Goal: Information Seeking & Learning: Learn about a topic

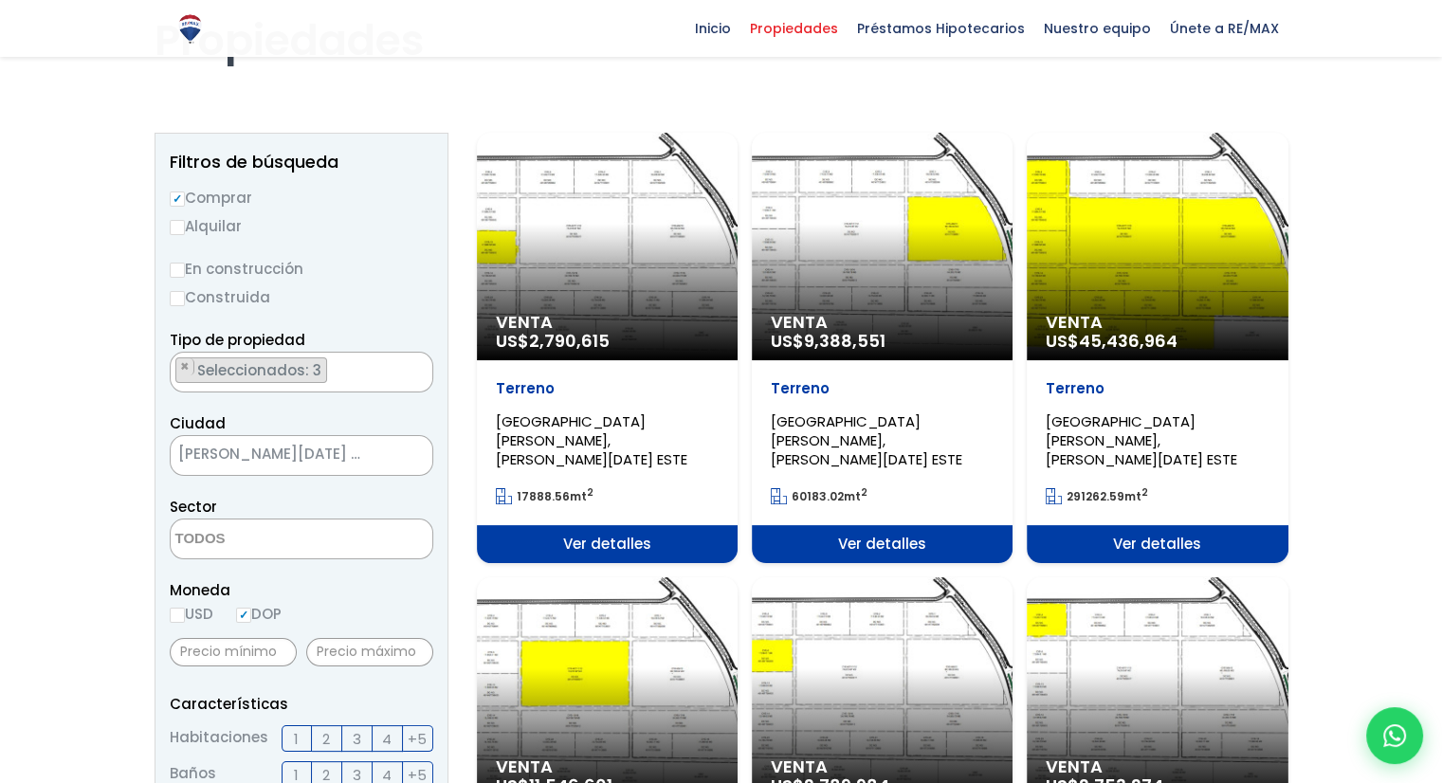
scroll to position [95, 0]
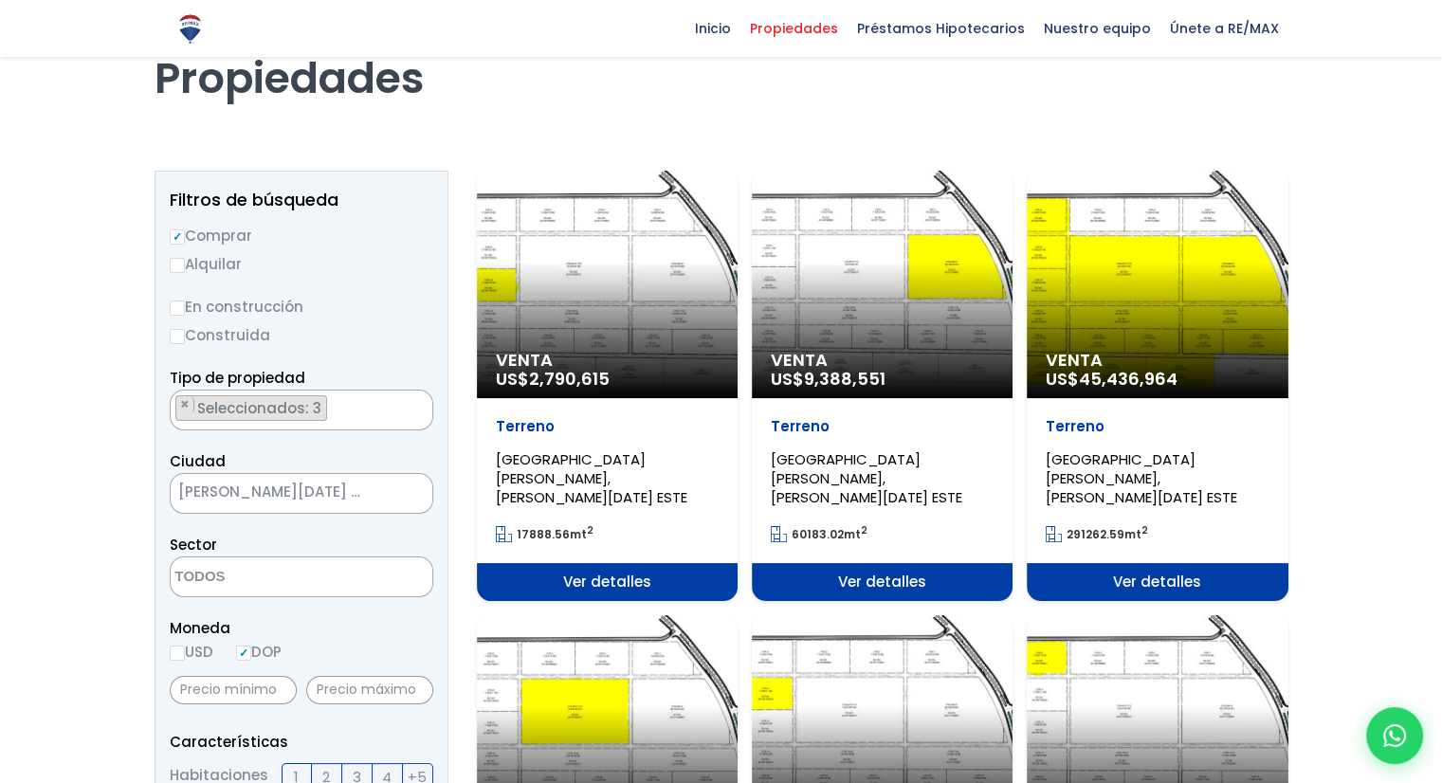
click at [267, 493] on span "SANTO DOMINGO ESTE" at bounding box center [278, 492] width 214 height 27
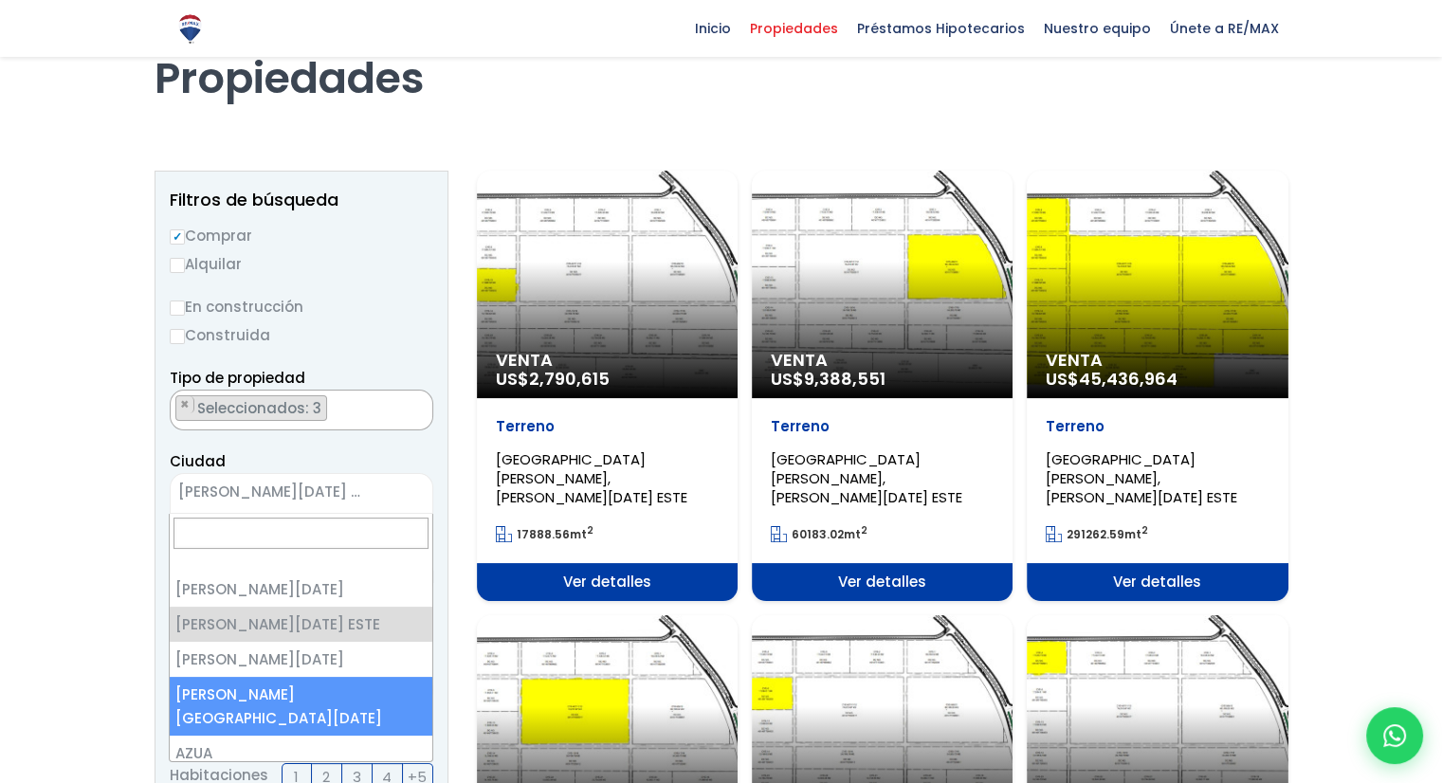
select select "150"
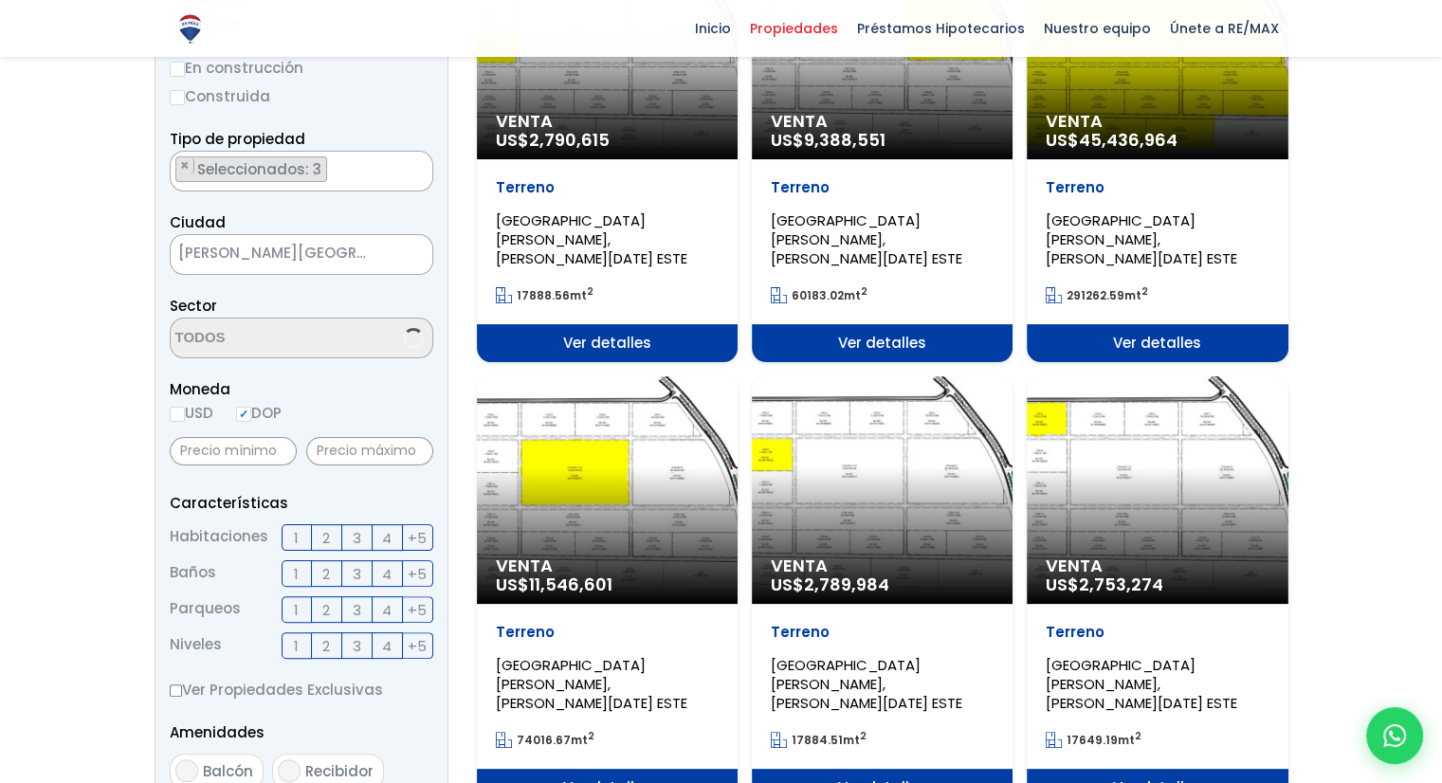
scroll to position [379, 0]
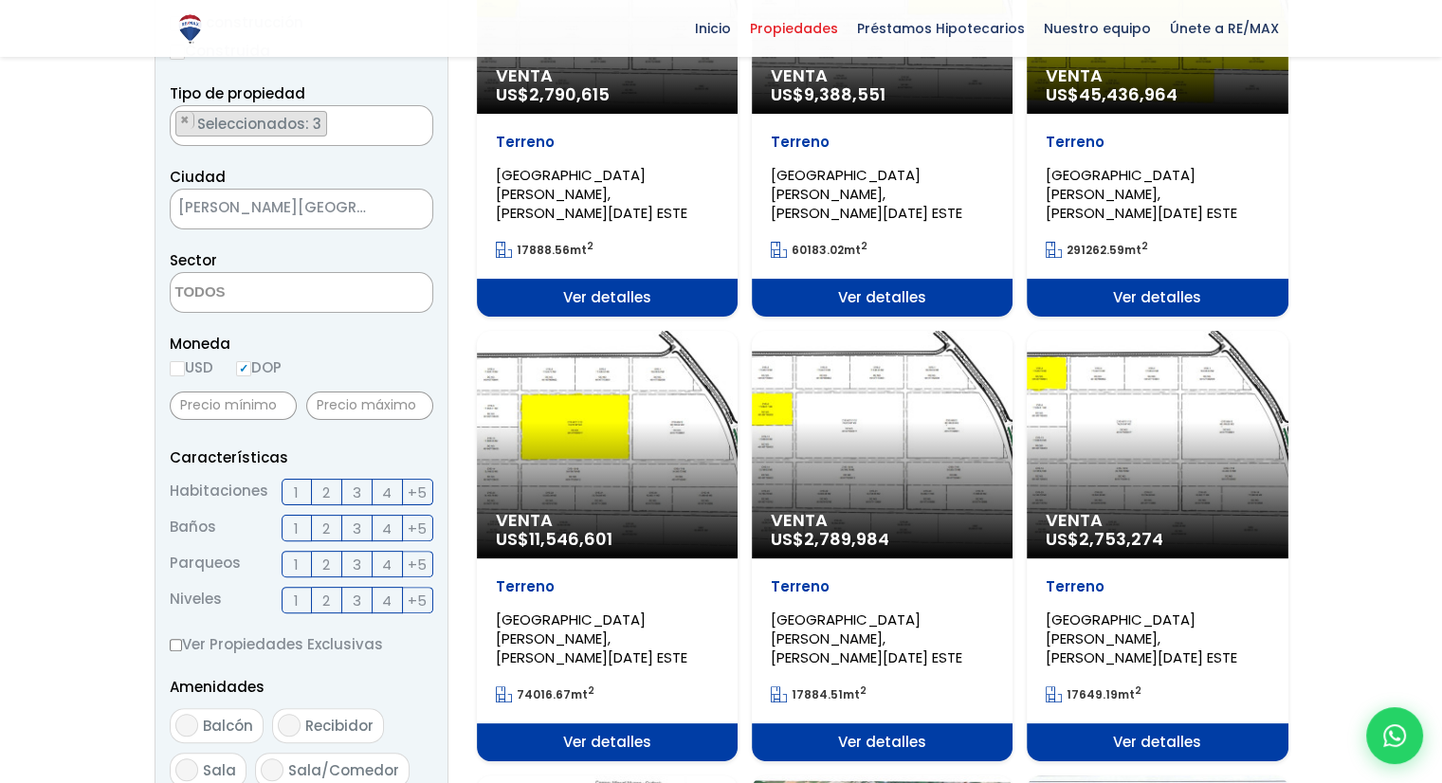
click at [277, 296] on textarea "Search" at bounding box center [263, 293] width 184 height 41
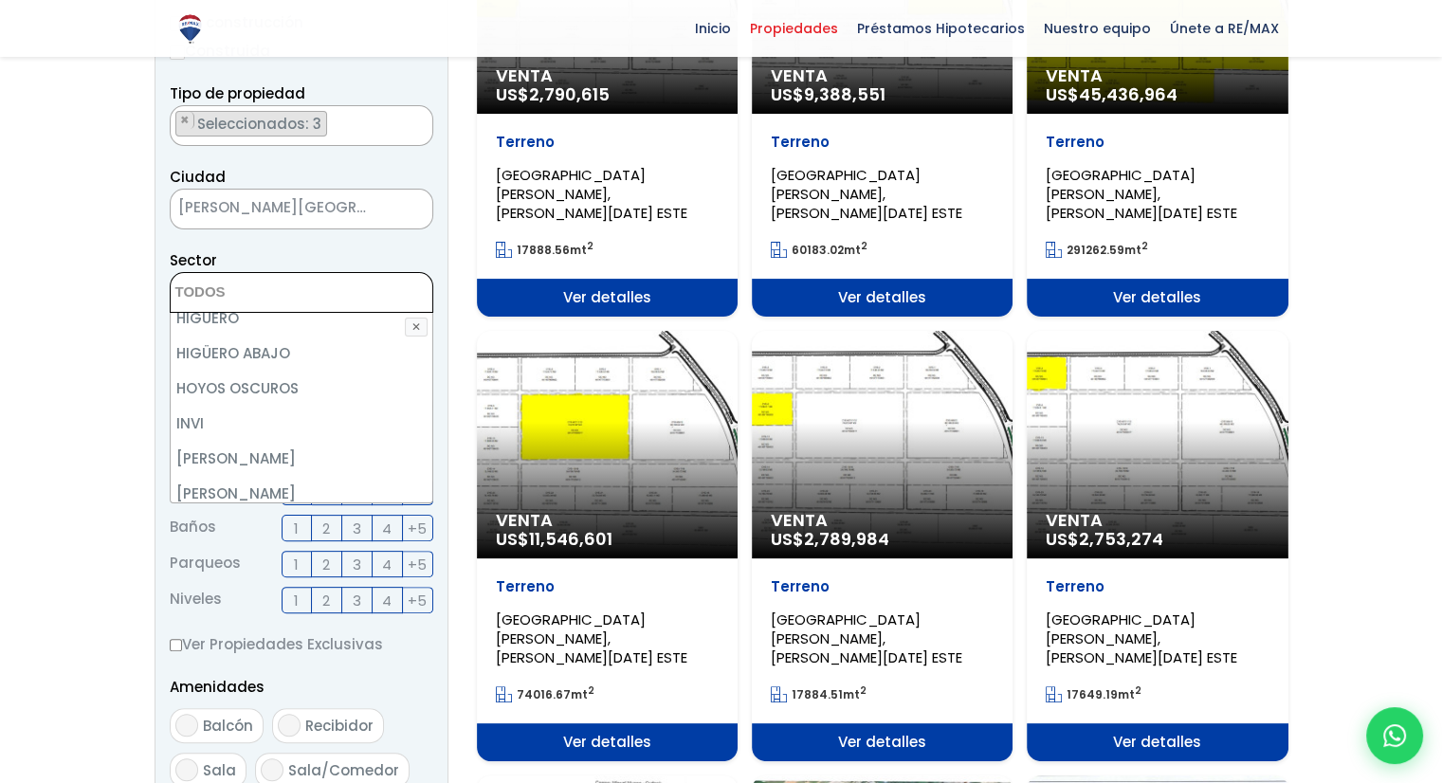
scroll to position [2749, 0]
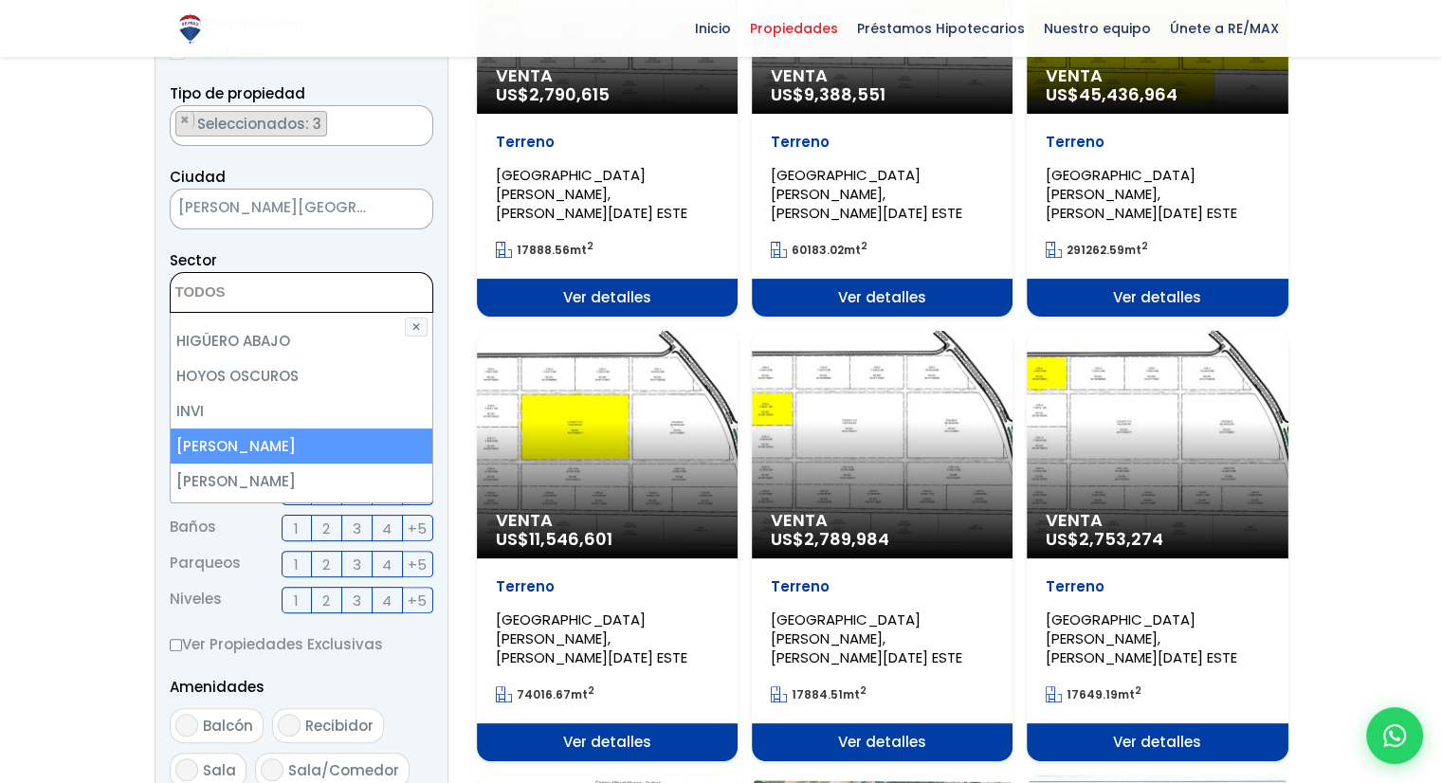
click at [267, 443] on li "JACOBO MAJLUTA" at bounding box center [302, 445] width 262 height 35
select select "16380"
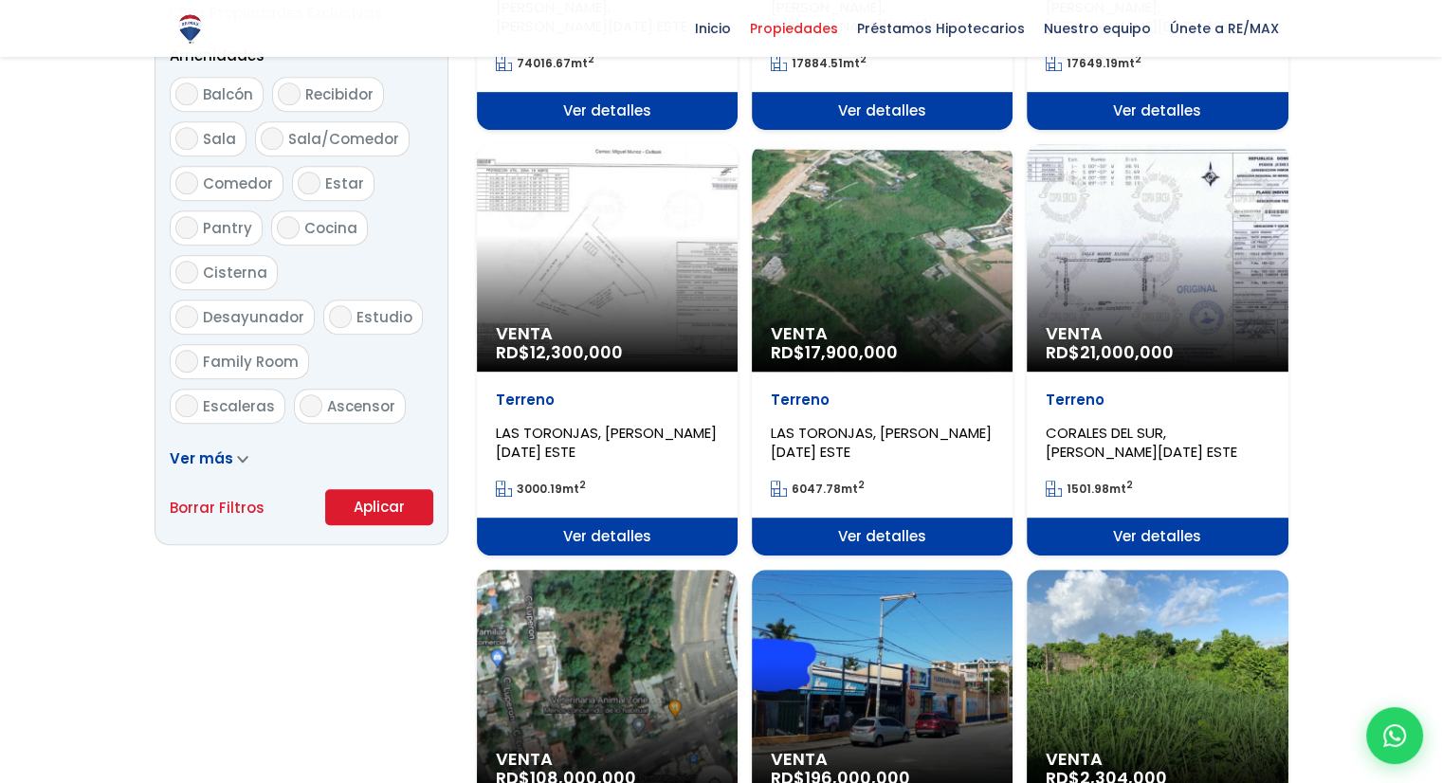
scroll to position [1043, 0]
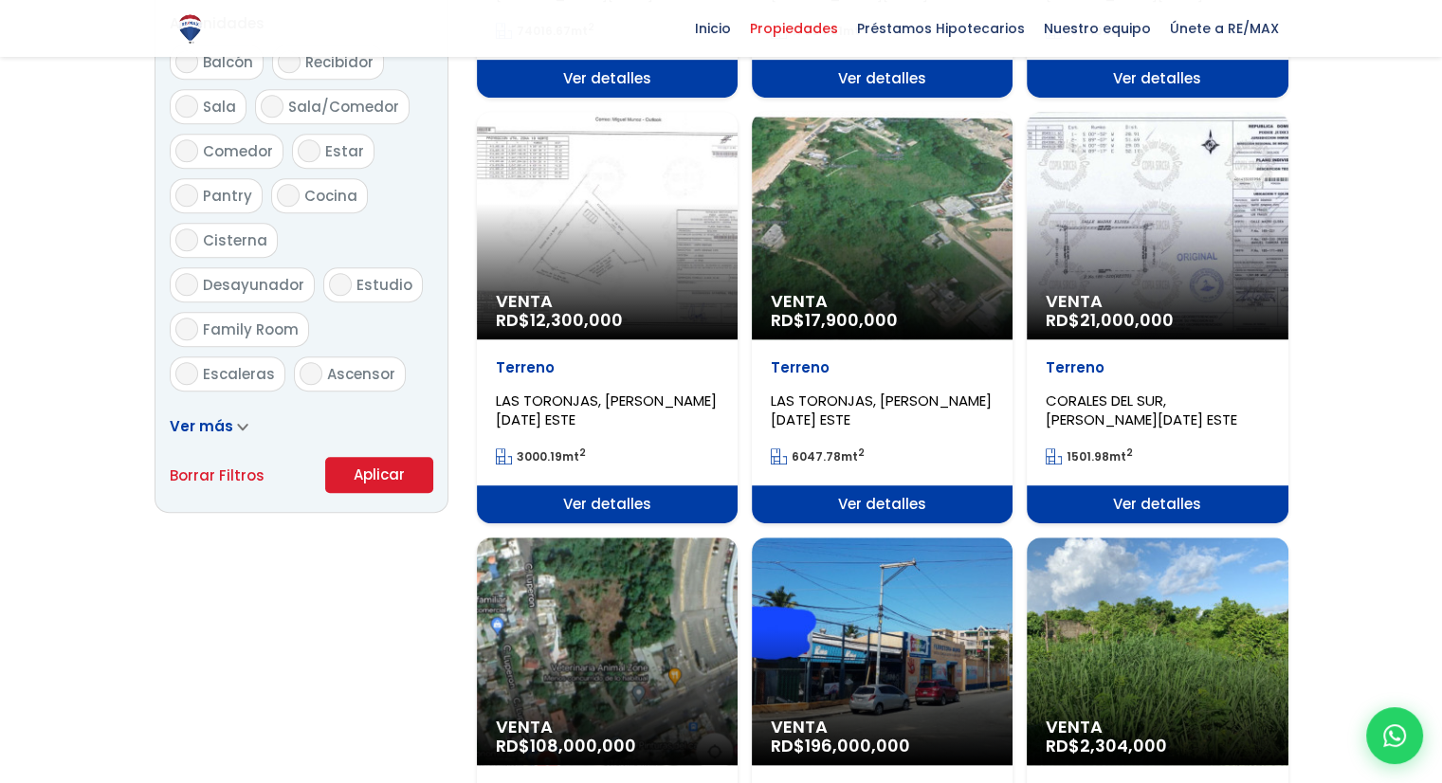
click at [376, 485] on button "Aplicar" at bounding box center [379, 475] width 108 height 36
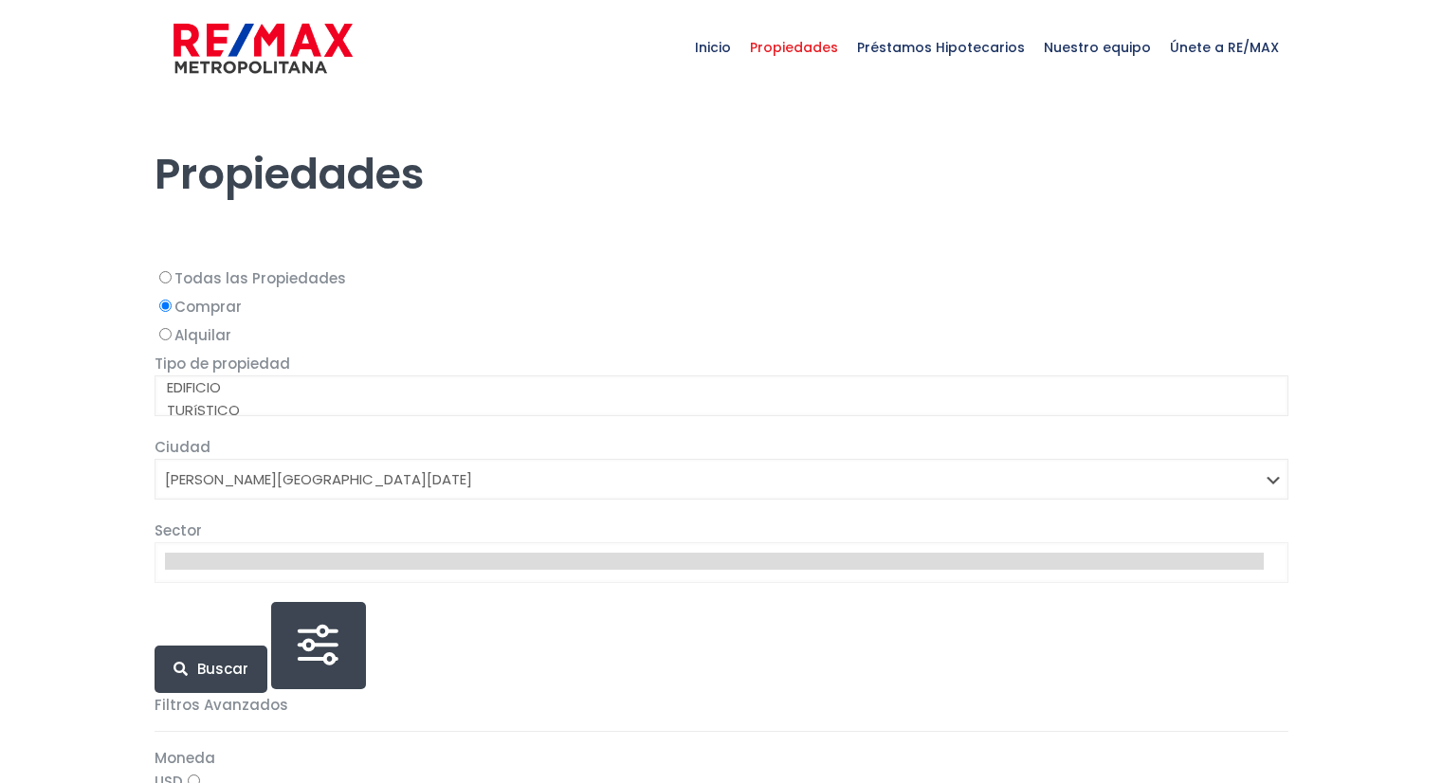
select select "150"
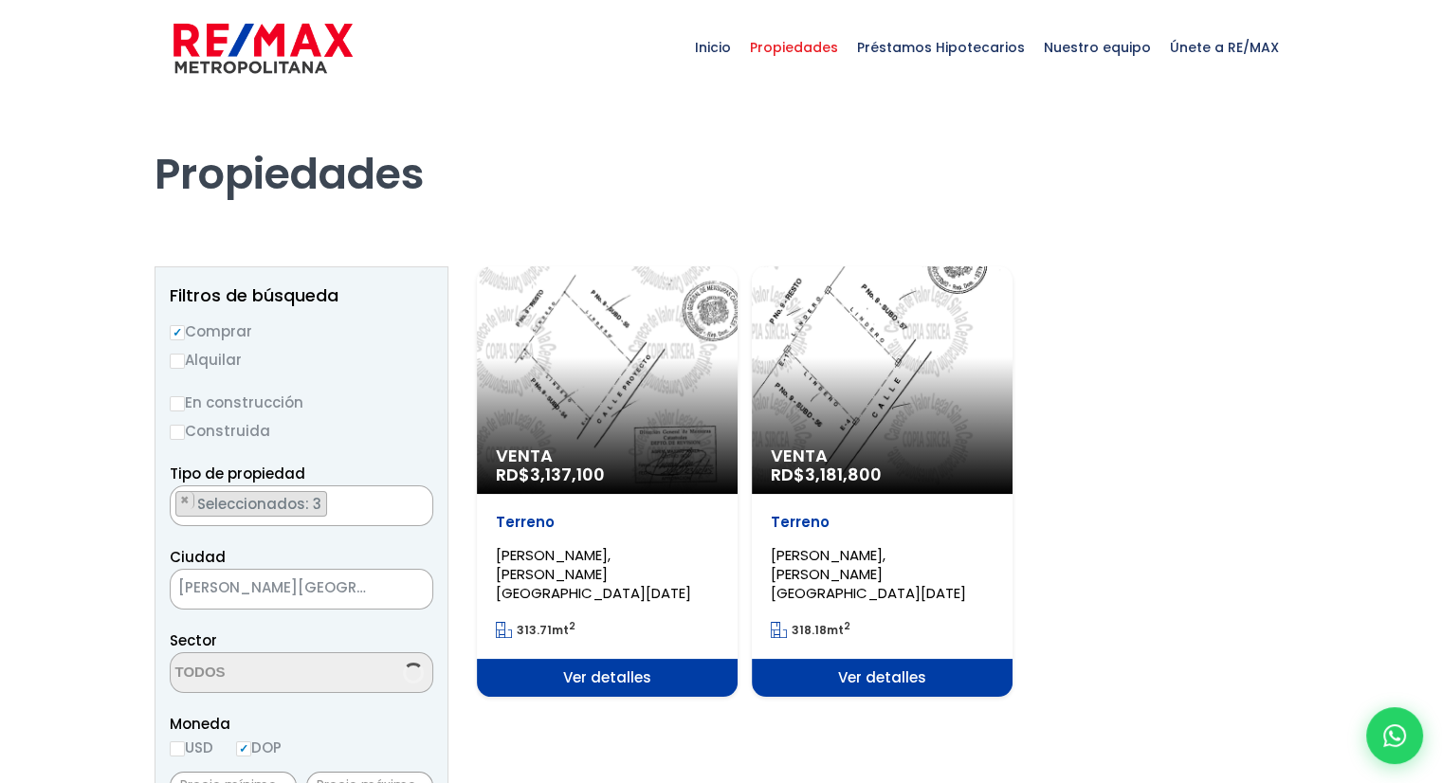
select select "16380"
click at [326, 497] on ul "× Seleccionados: 3 × Seleccionados: 3 × Seleccionados: 3" at bounding box center [290, 506] width 238 height 41
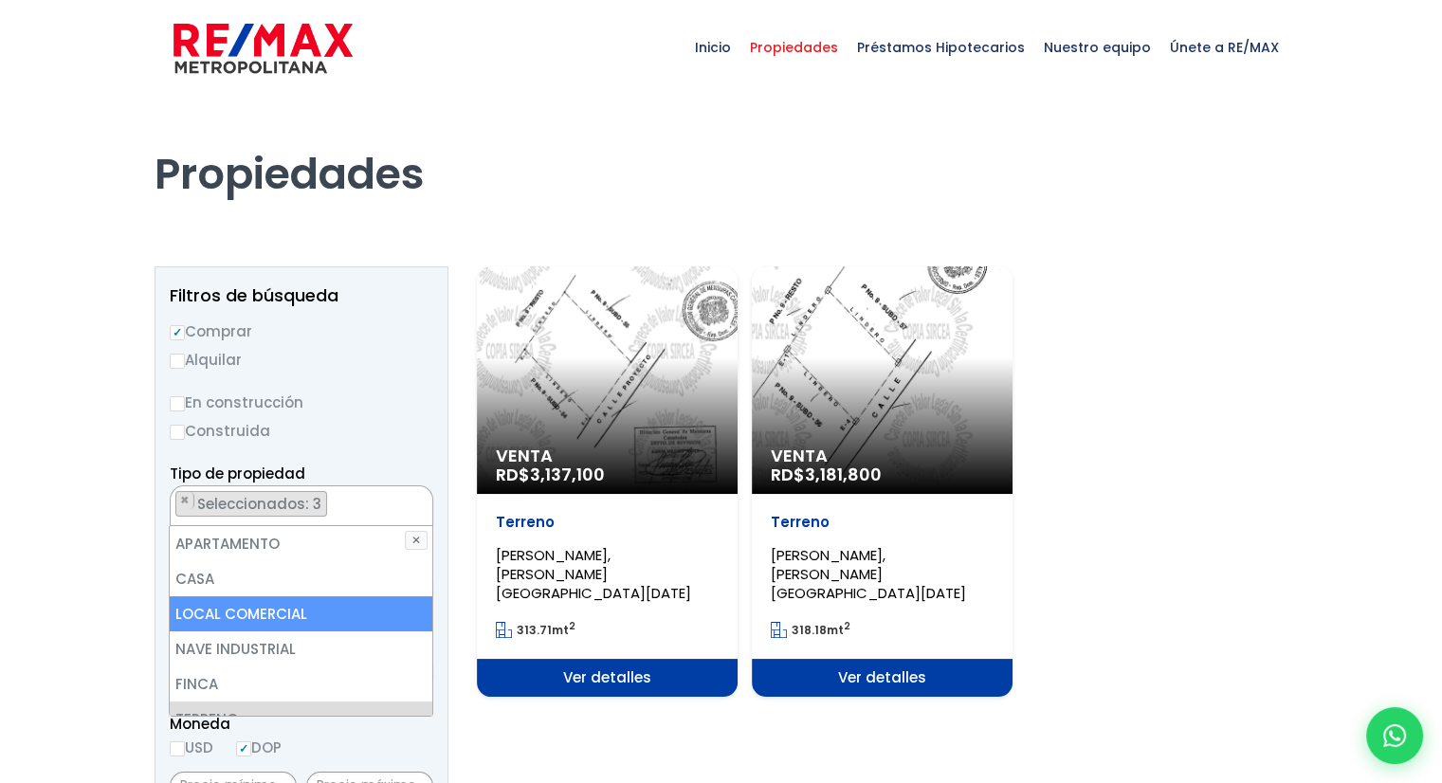
click at [281, 608] on li "LOCAL COMERCIAL" at bounding box center [301, 613] width 262 height 35
select select "comercial+site"
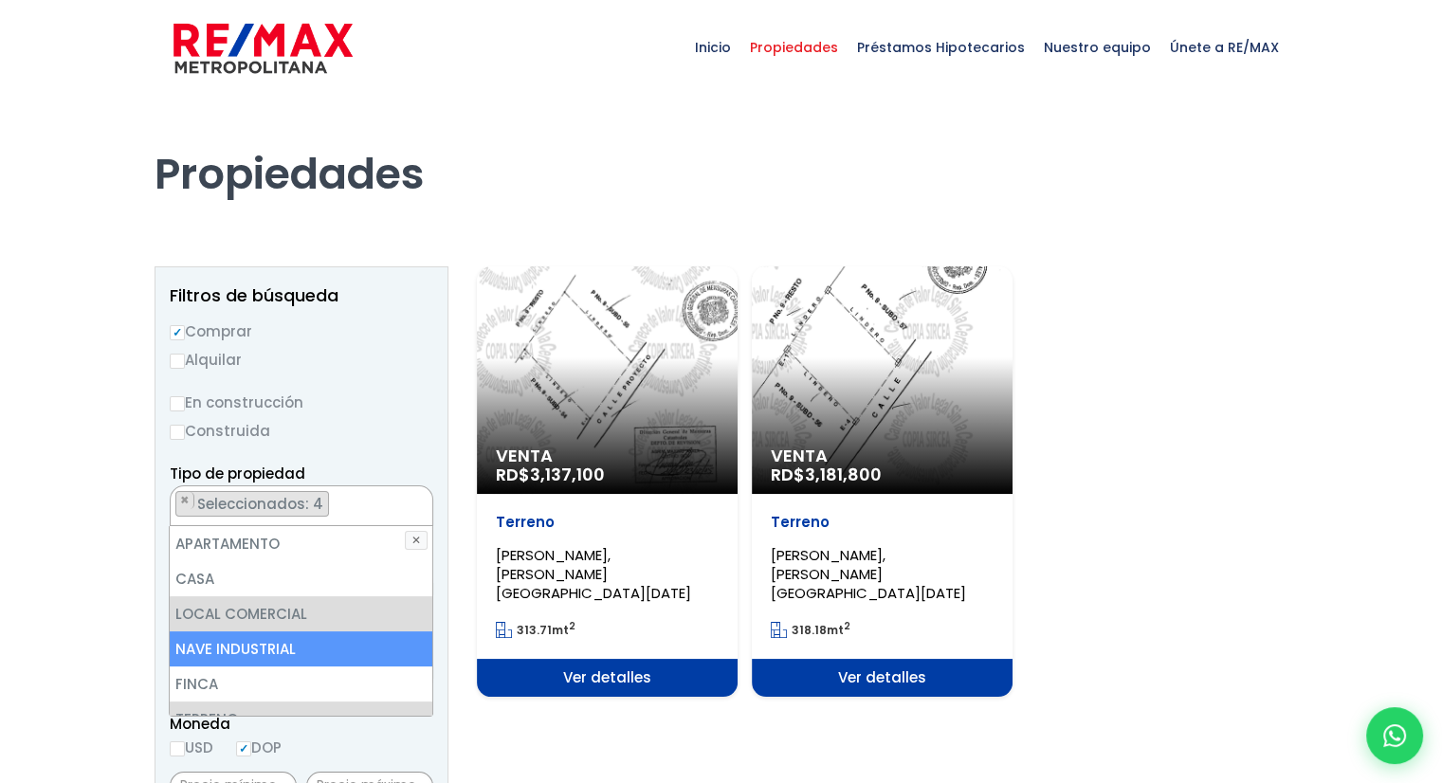
click at [300, 642] on li "NAVE INDUSTRIAL" at bounding box center [301, 648] width 262 height 35
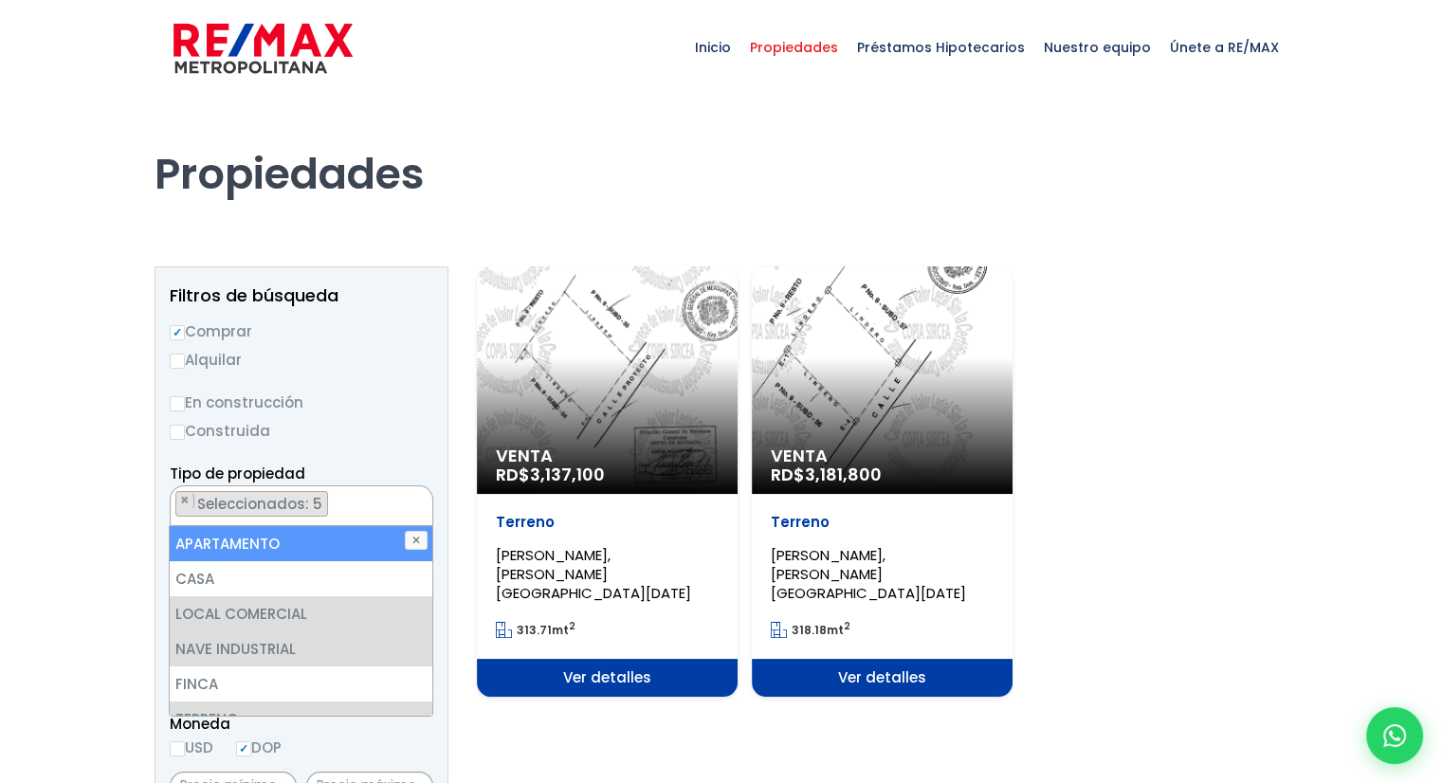
click at [1160, 513] on div "Venta RD$ 3,137,100 Terreno JACOBO MAJLUTA, SANTO DOMINGO NORTE 313.71 mt 2 Ver…" at bounding box center [882, 481] width 811 height 430
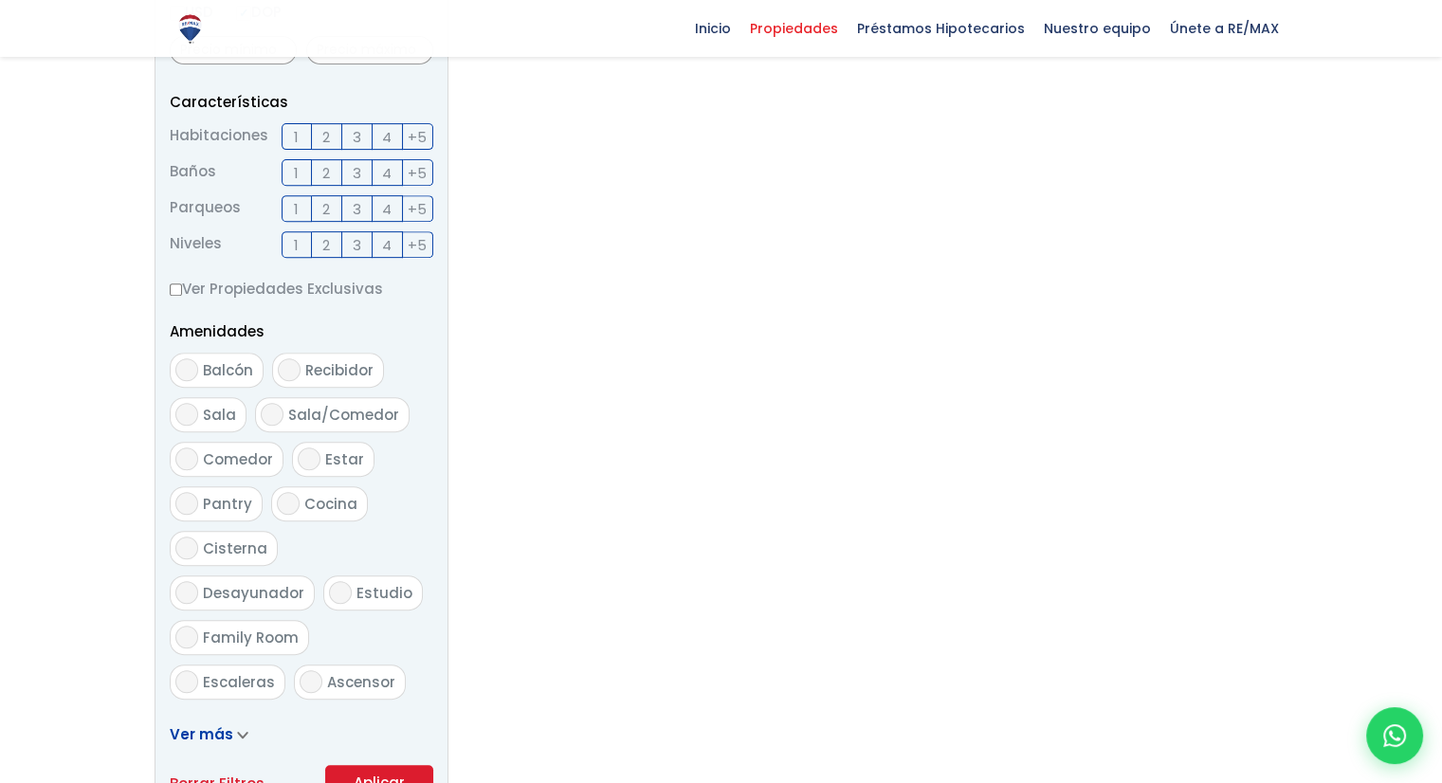
scroll to position [948, 0]
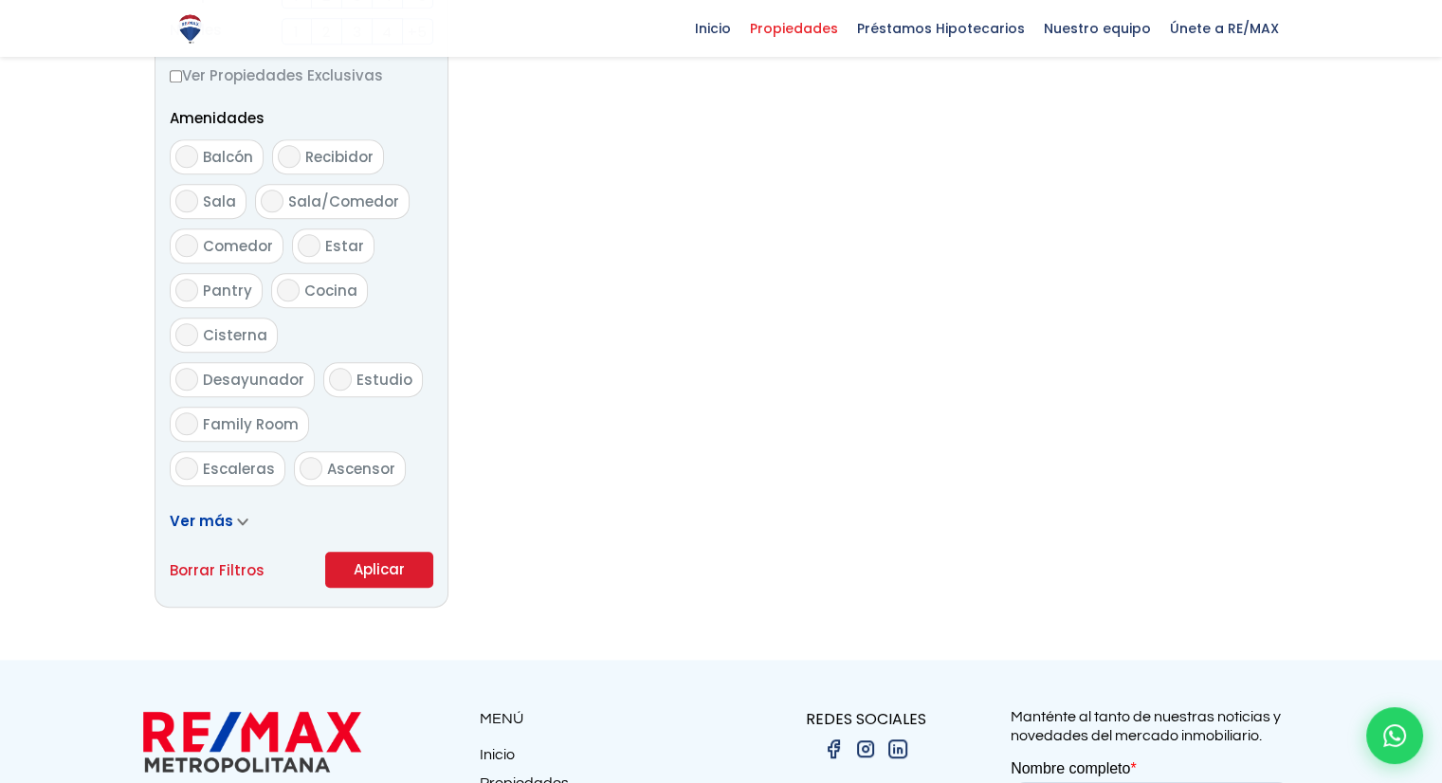
click at [385, 573] on button "Aplicar" at bounding box center [379, 570] width 108 height 36
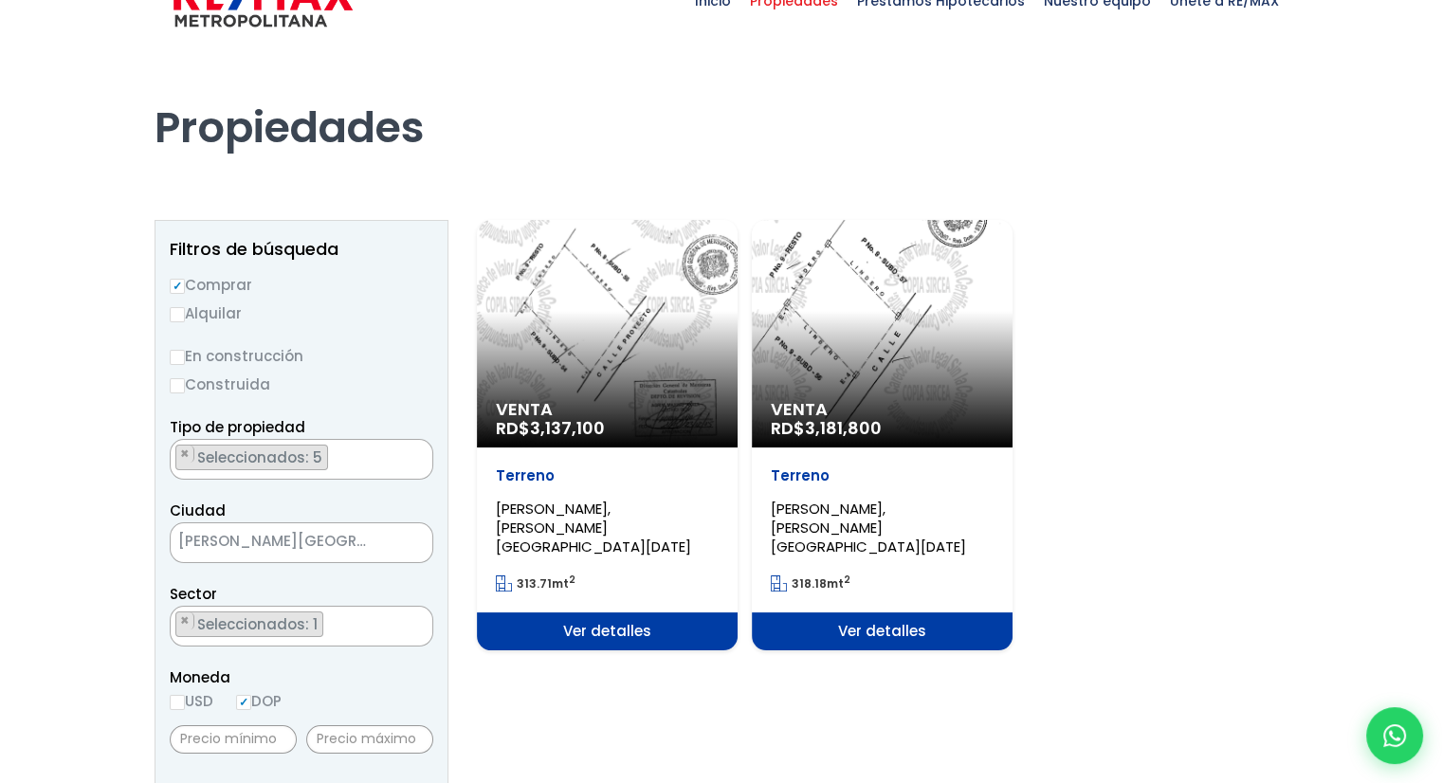
scroll to position [0, 0]
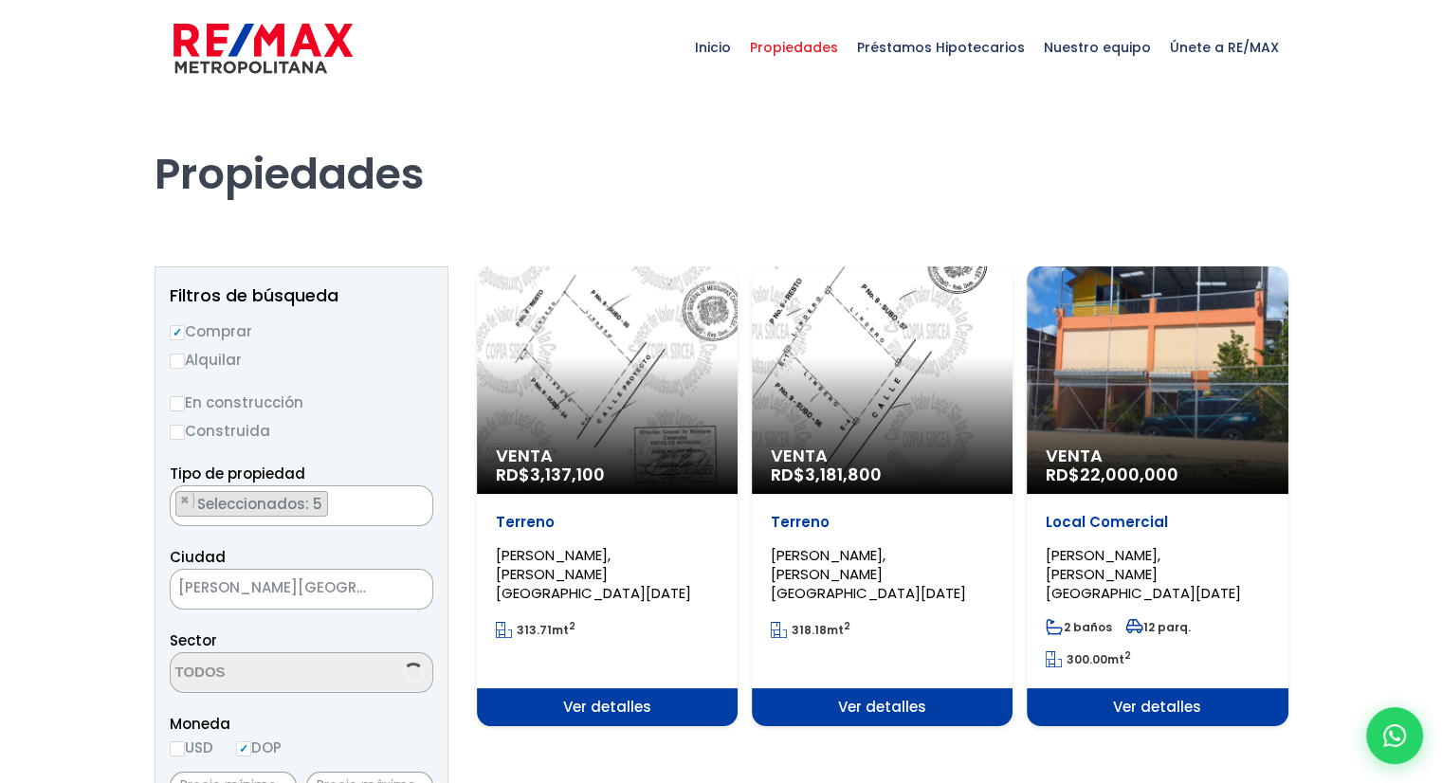
select select "16380"
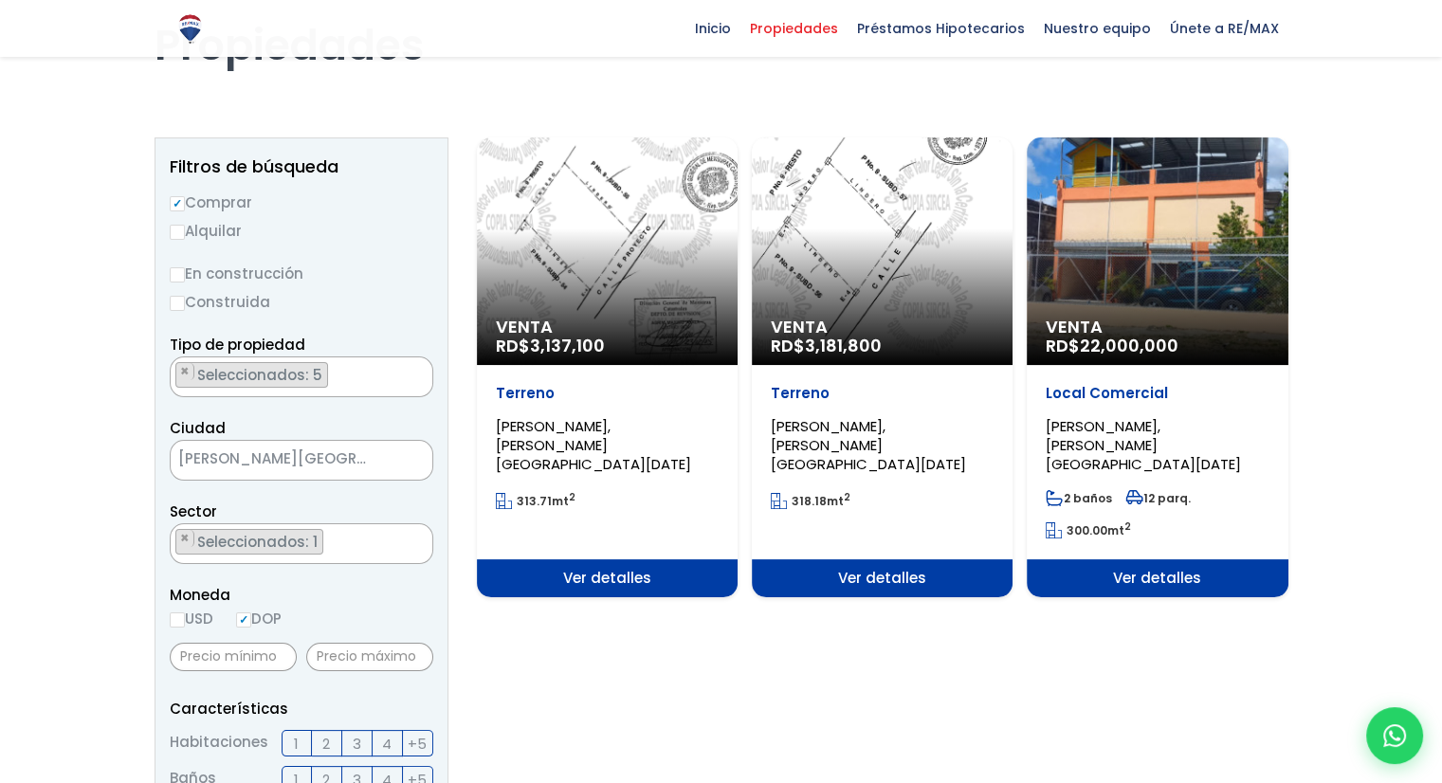
scroll to position [95, 0]
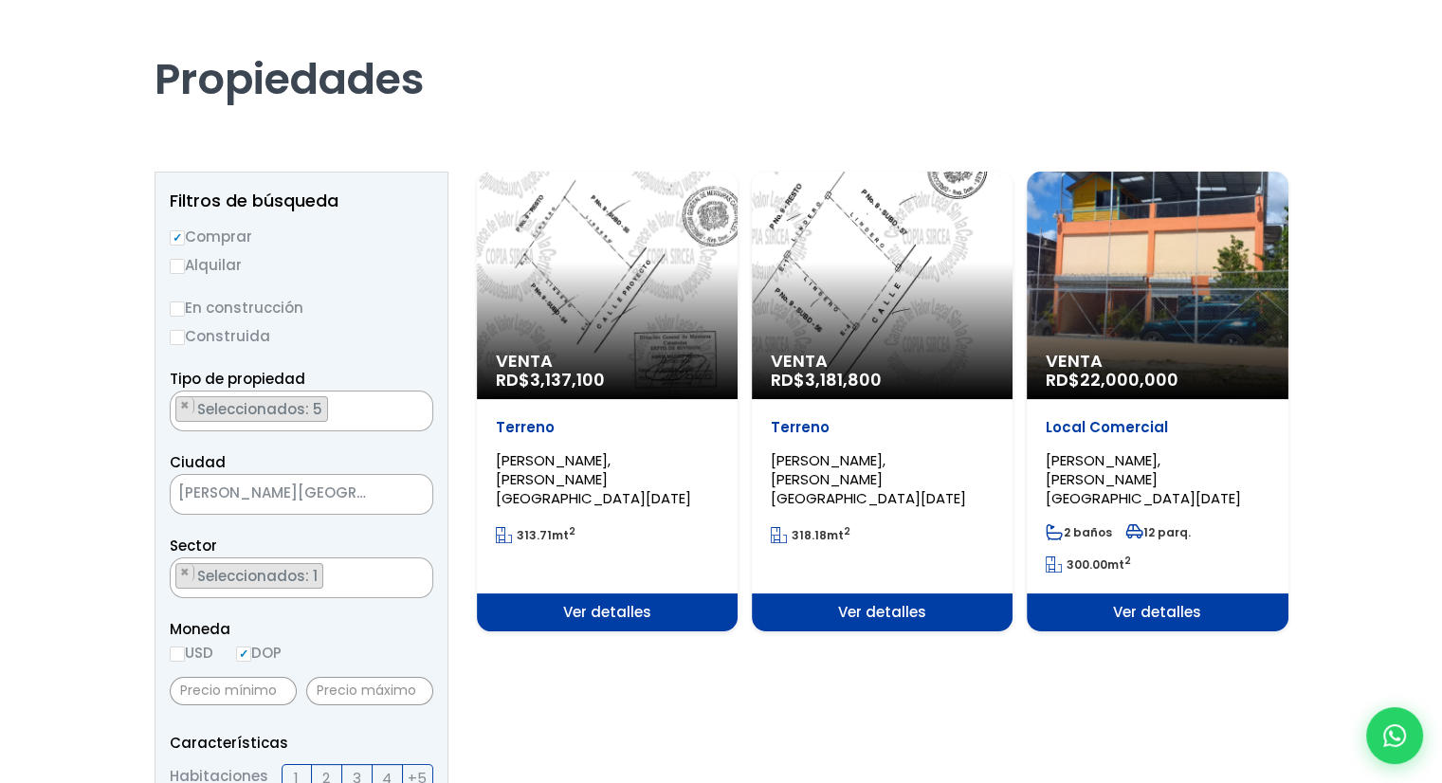
click at [1197, 270] on div "Venta RD$ 22,000,000" at bounding box center [1157, 286] width 261 height 228
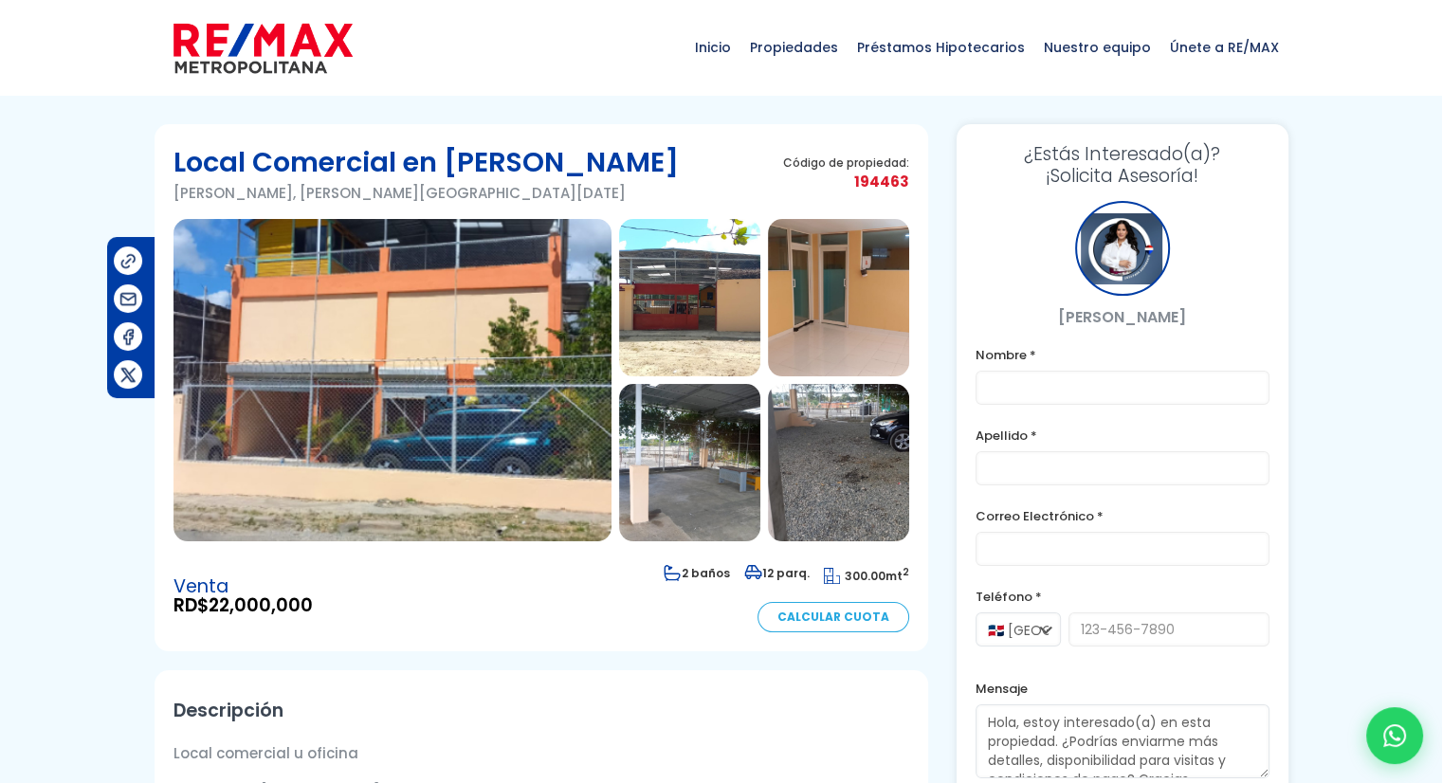
click at [376, 351] on img at bounding box center [392, 380] width 438 height 322
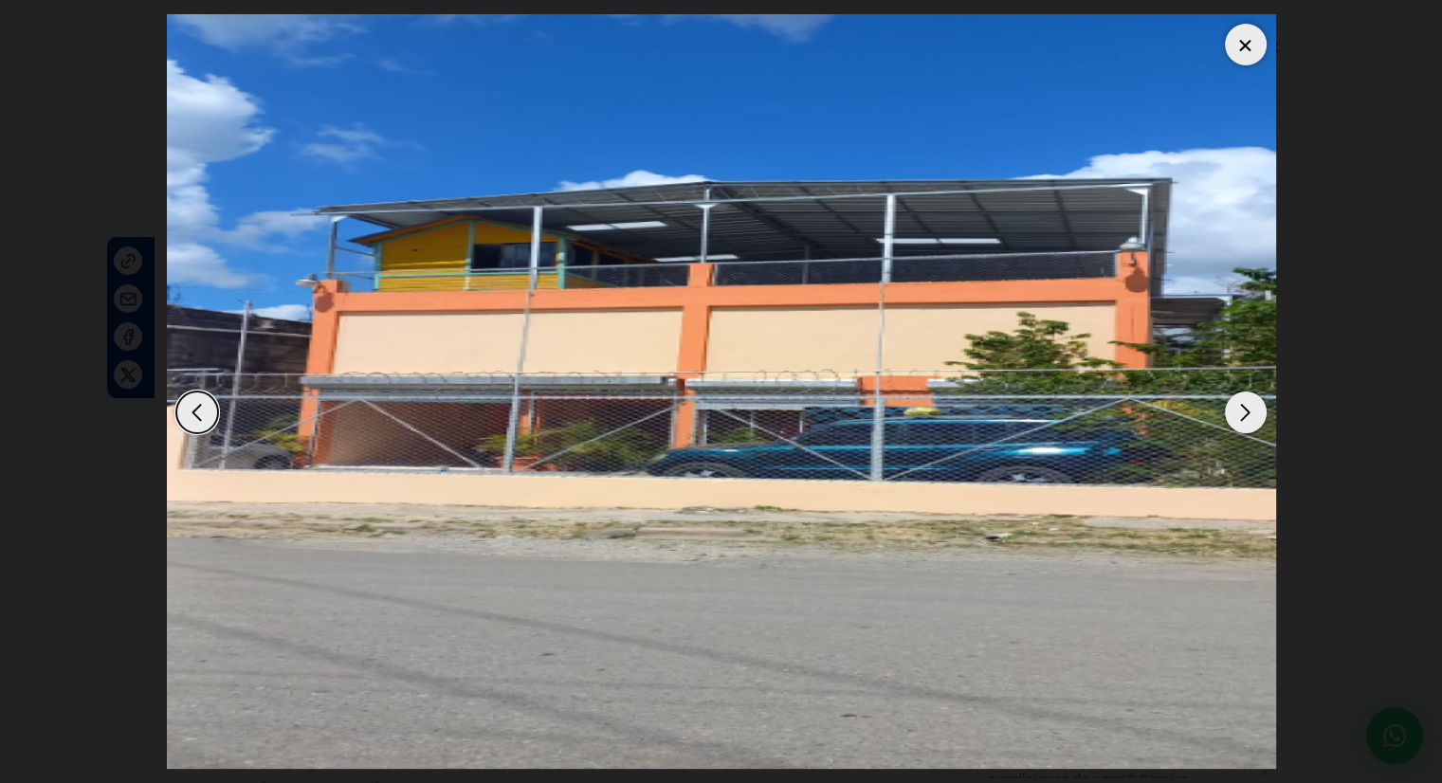
click at [1245, 410] on div "Next slide" at bounding box center [1246, 413] width 42 height 42
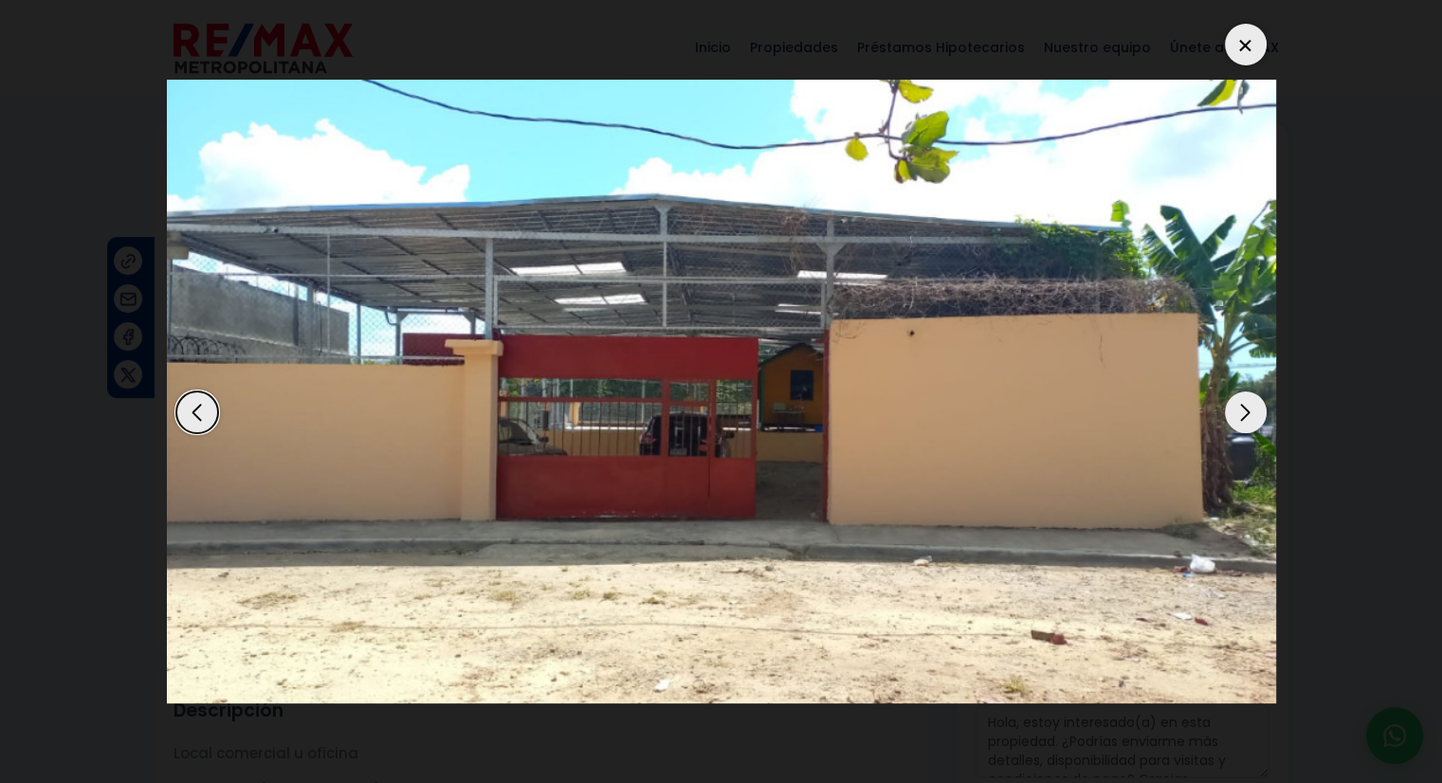
click at [1245, 410] on div "Next slide" at bounding box center [1246, 413] width 42 height 42
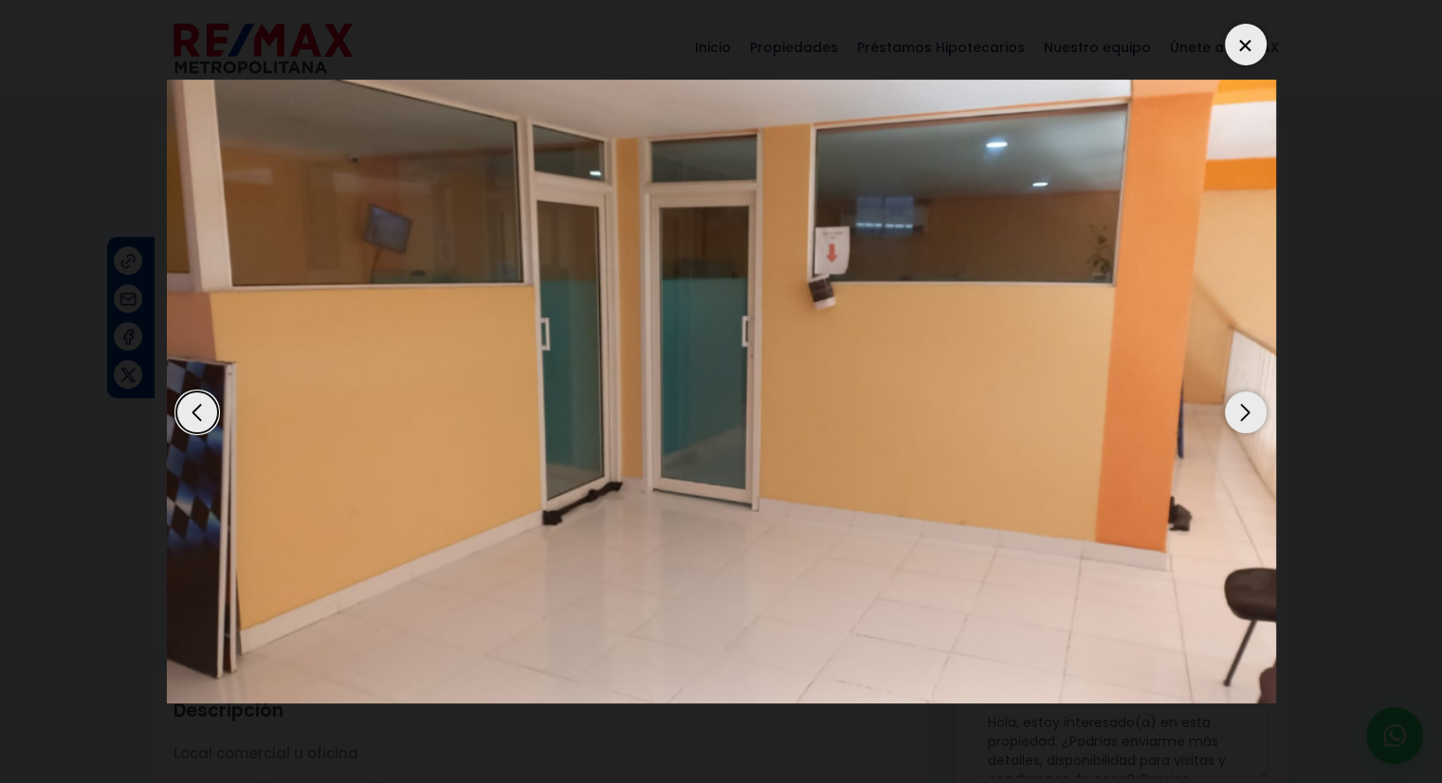
click at [1245, 410] on div "Next slide" at bounding box center [1246, 413] width 42 height 42
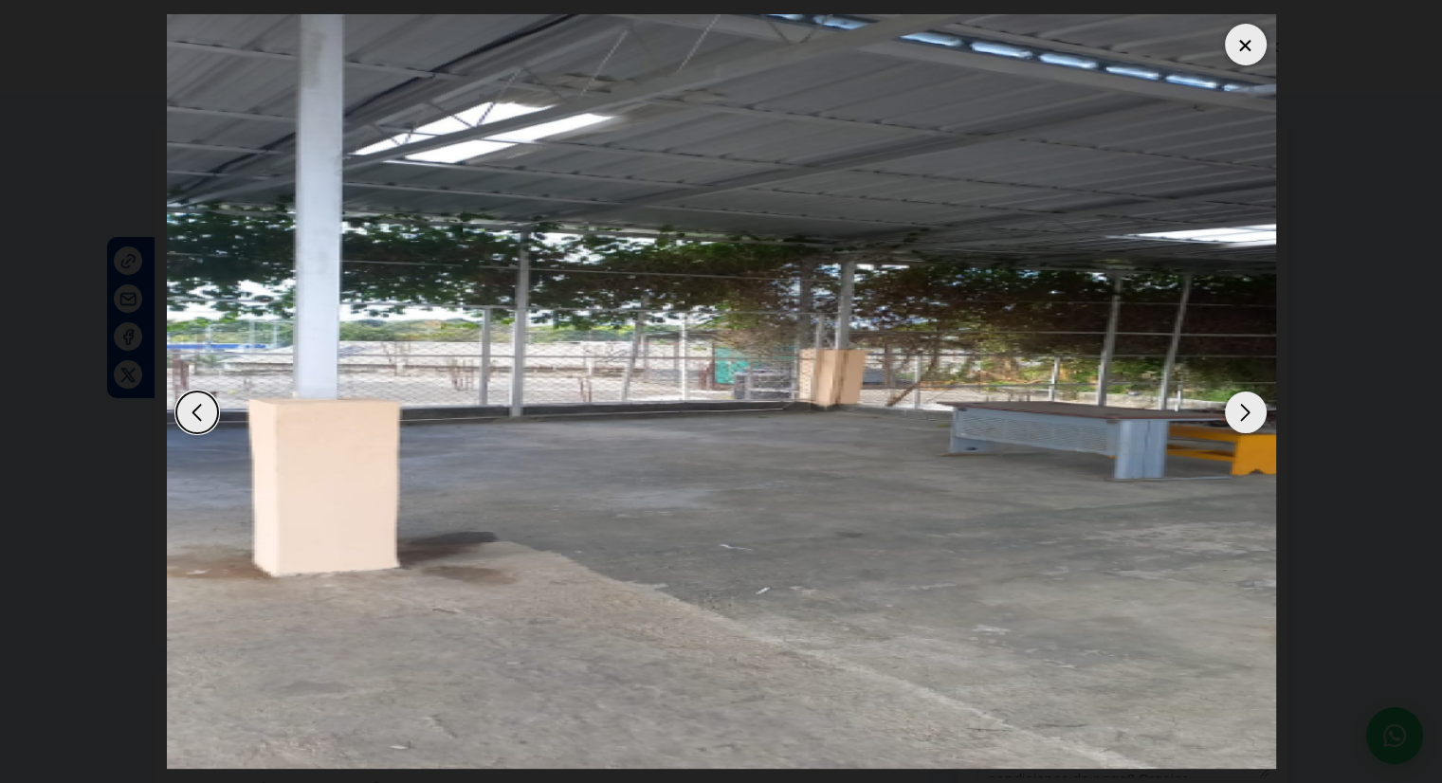
click at [1245, 410] on div "Next slide" at bounding box center [1246, 413] width 42 height 42
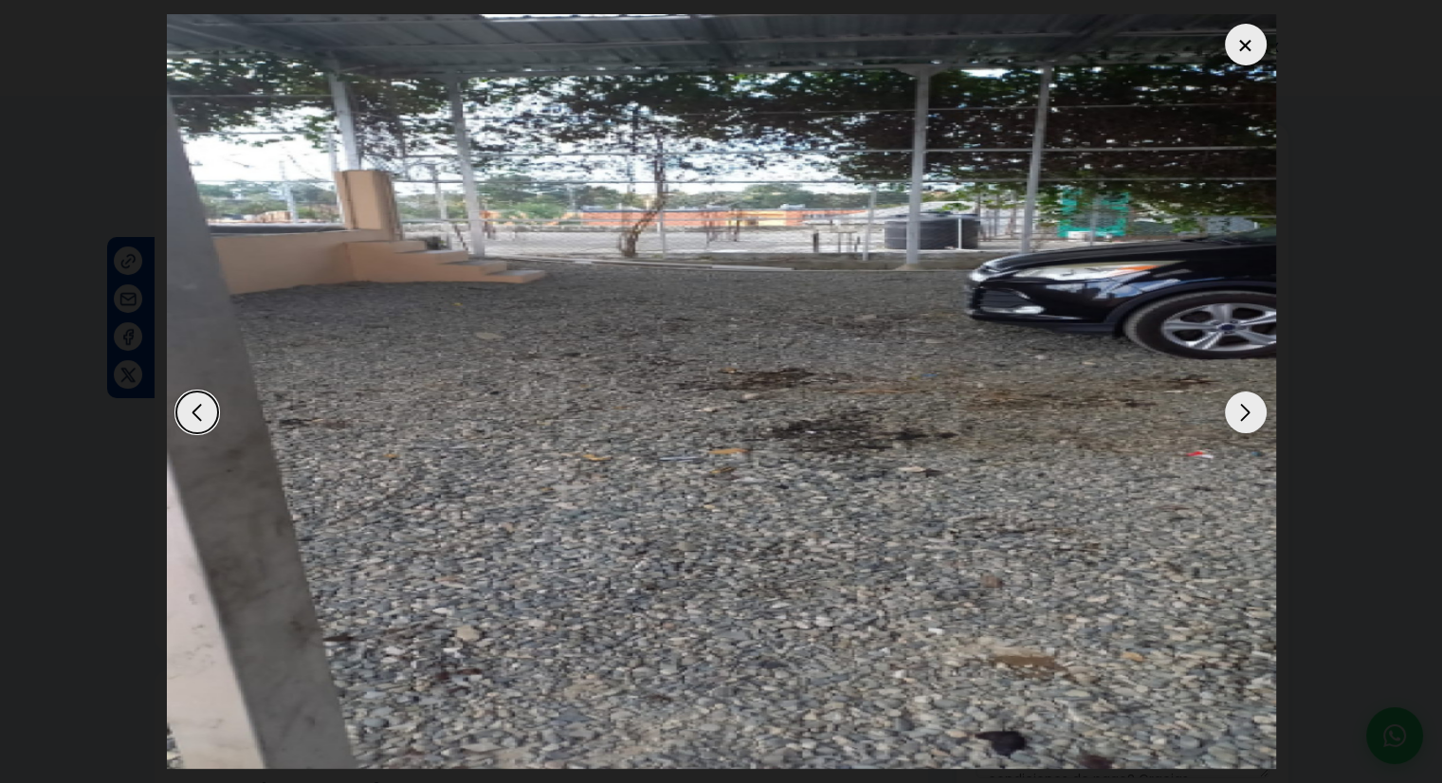
click at [1245, 410] on div "Next slide" at bounding box center [1246, 413] width 42 height 42
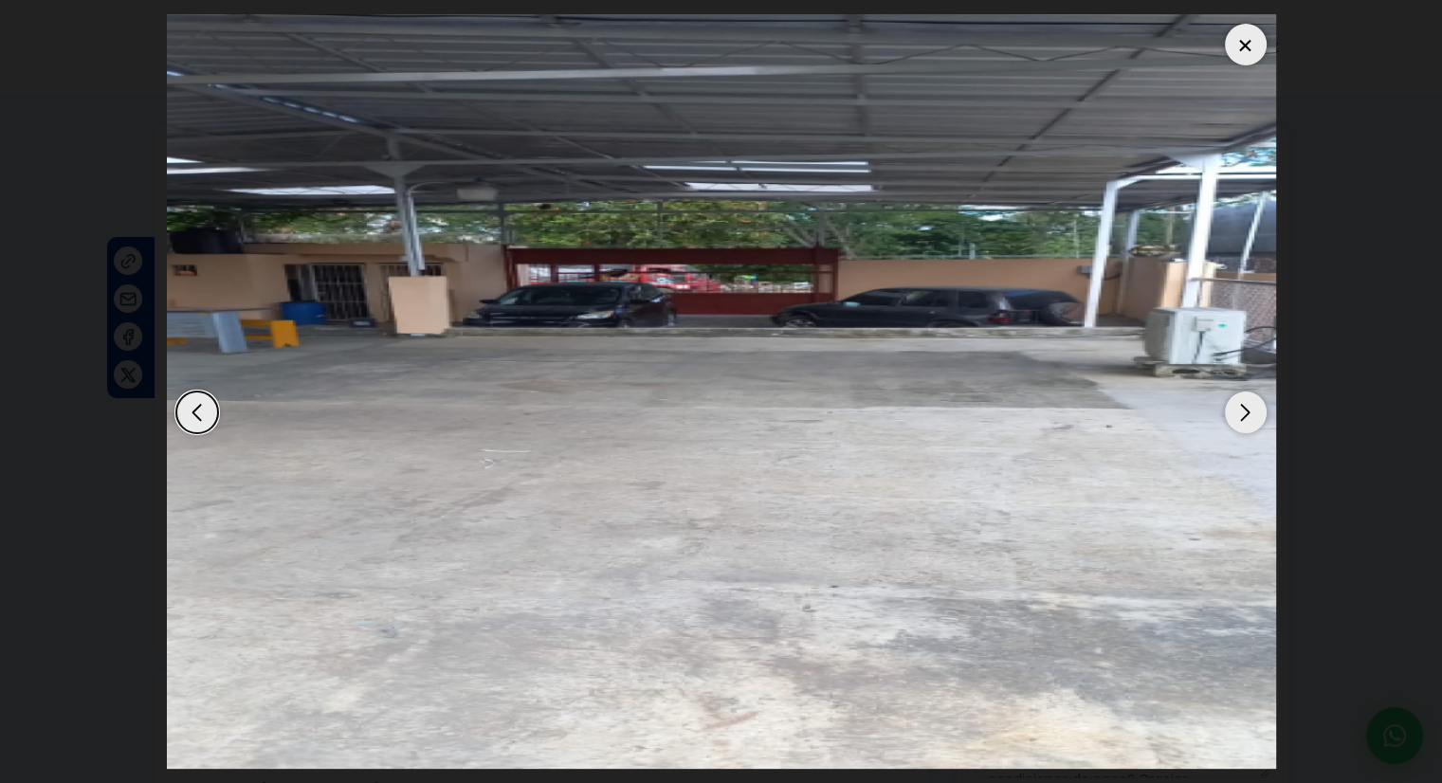
click at [1245, 410] on div "Next slide" at bounding box center [1246, 413] width 42 height 42
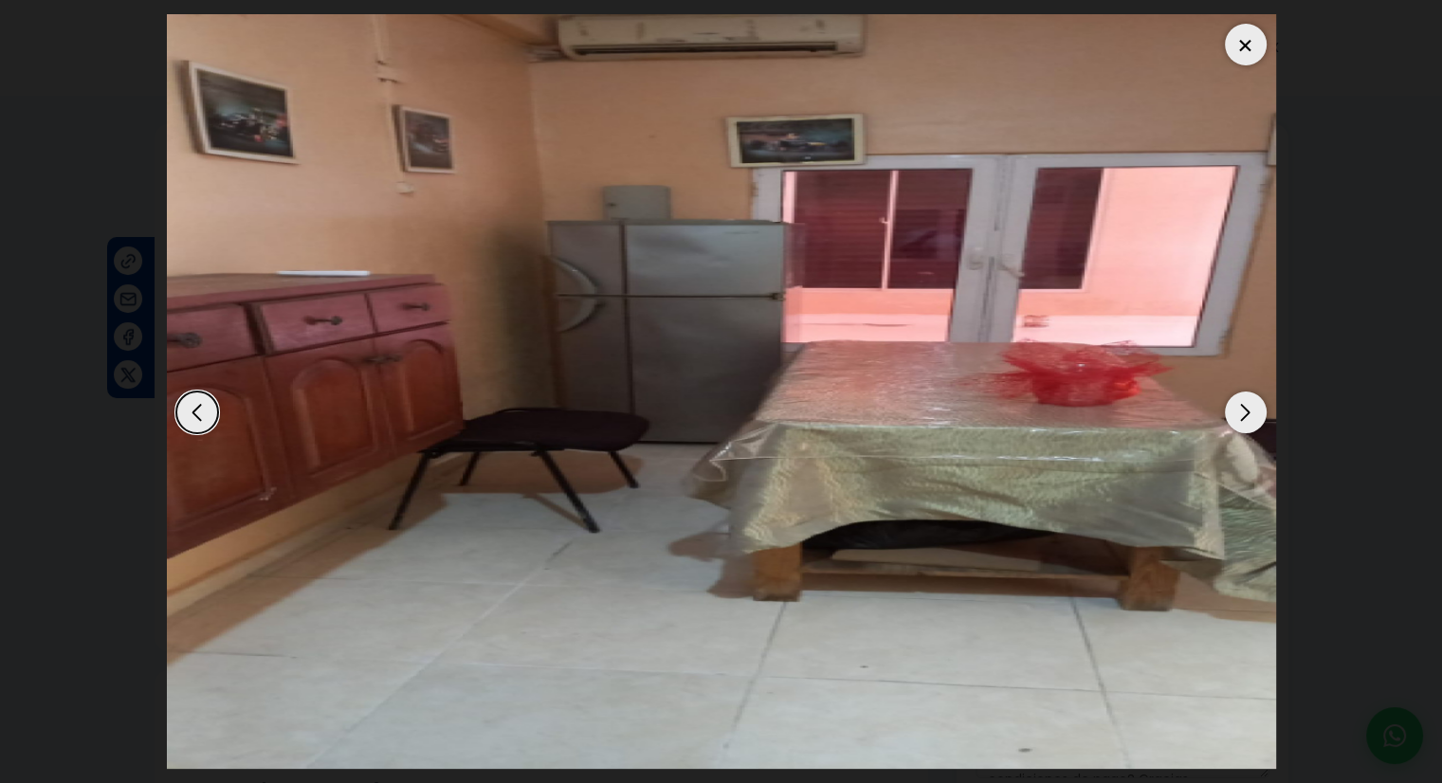
click at [1245, 410] on div "Next slide" at bounding box center [1246, 413] width 42 height 42
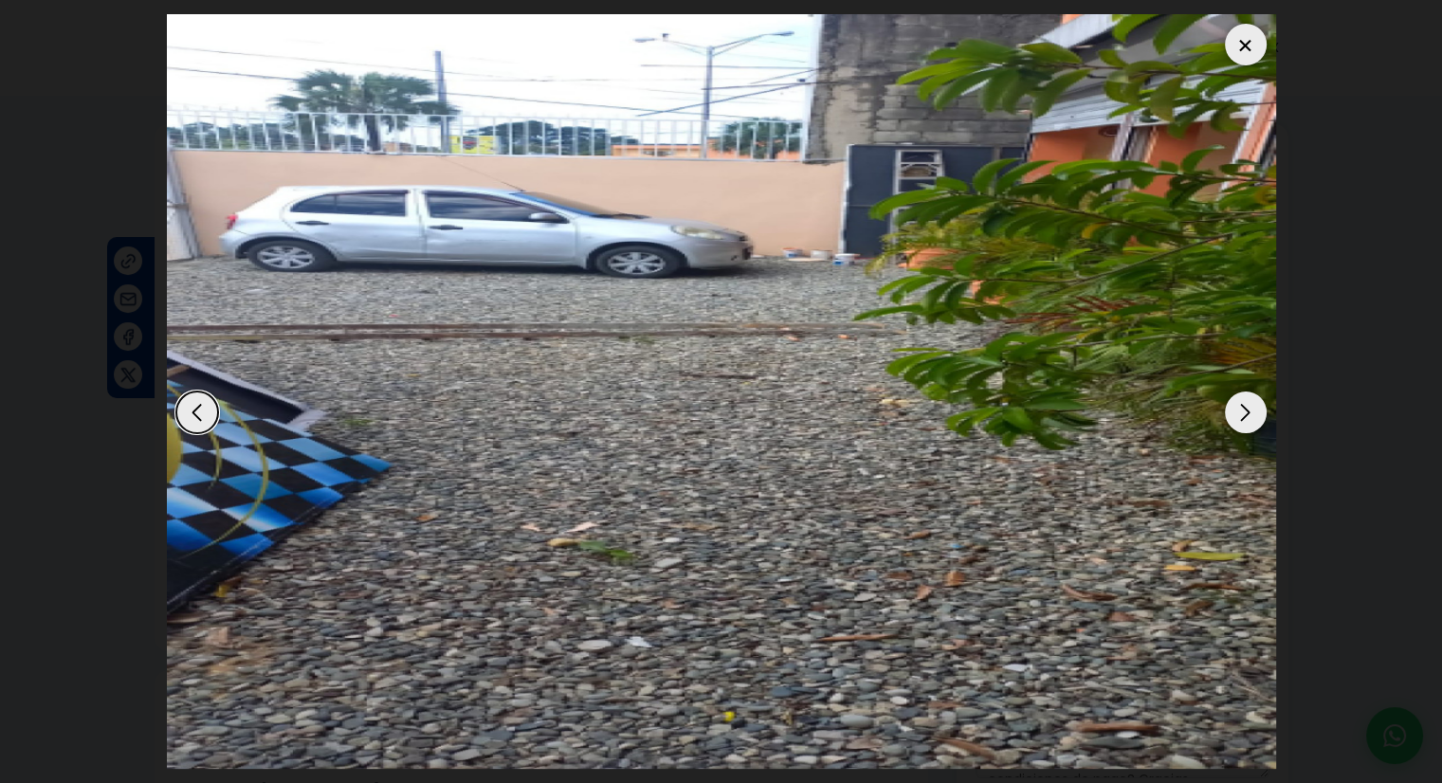
click at [1245, 410] on div "Next slide" at bounding box center [1246, 413] width 42 height 42
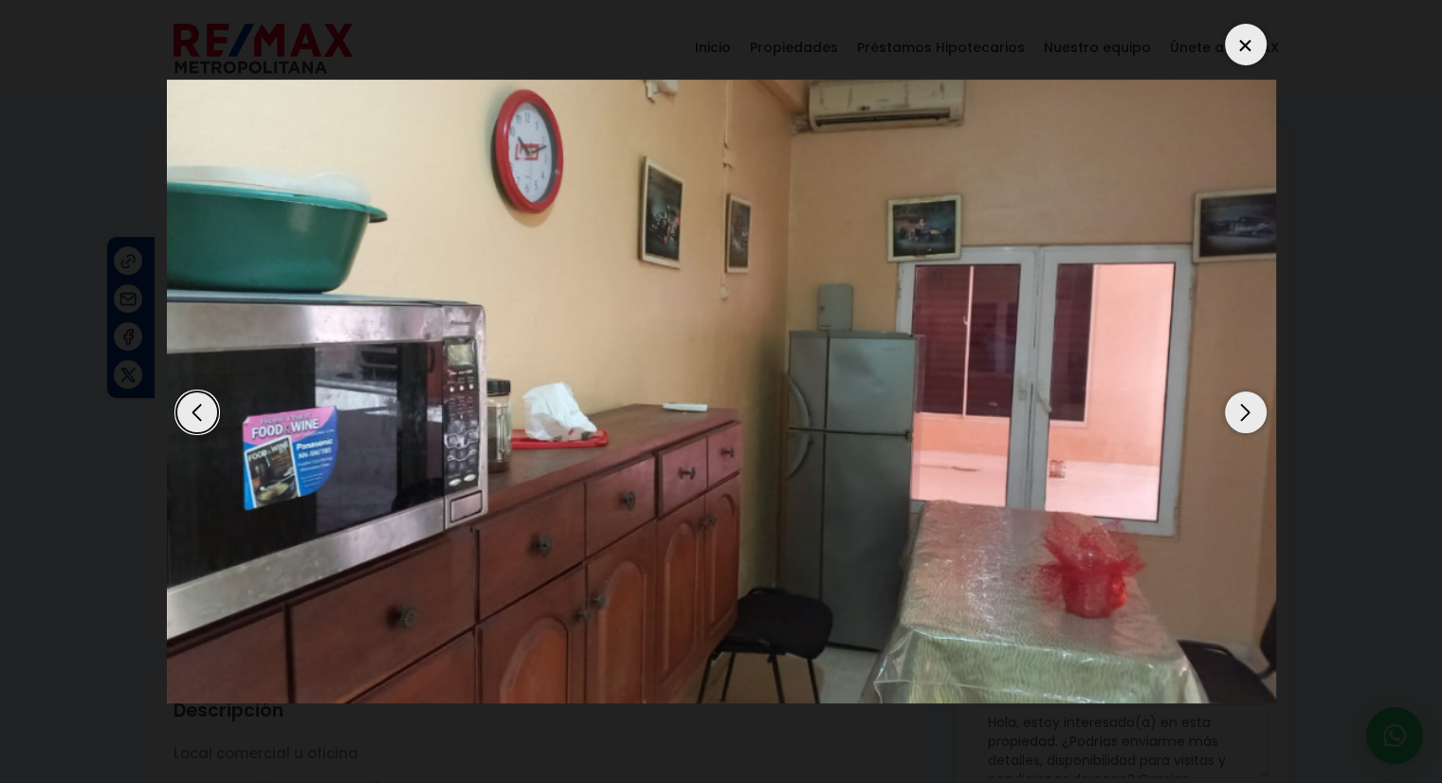
click at [1245, 410] on div "Next slide" at bounding box center [1246, 413] width 42 height 42
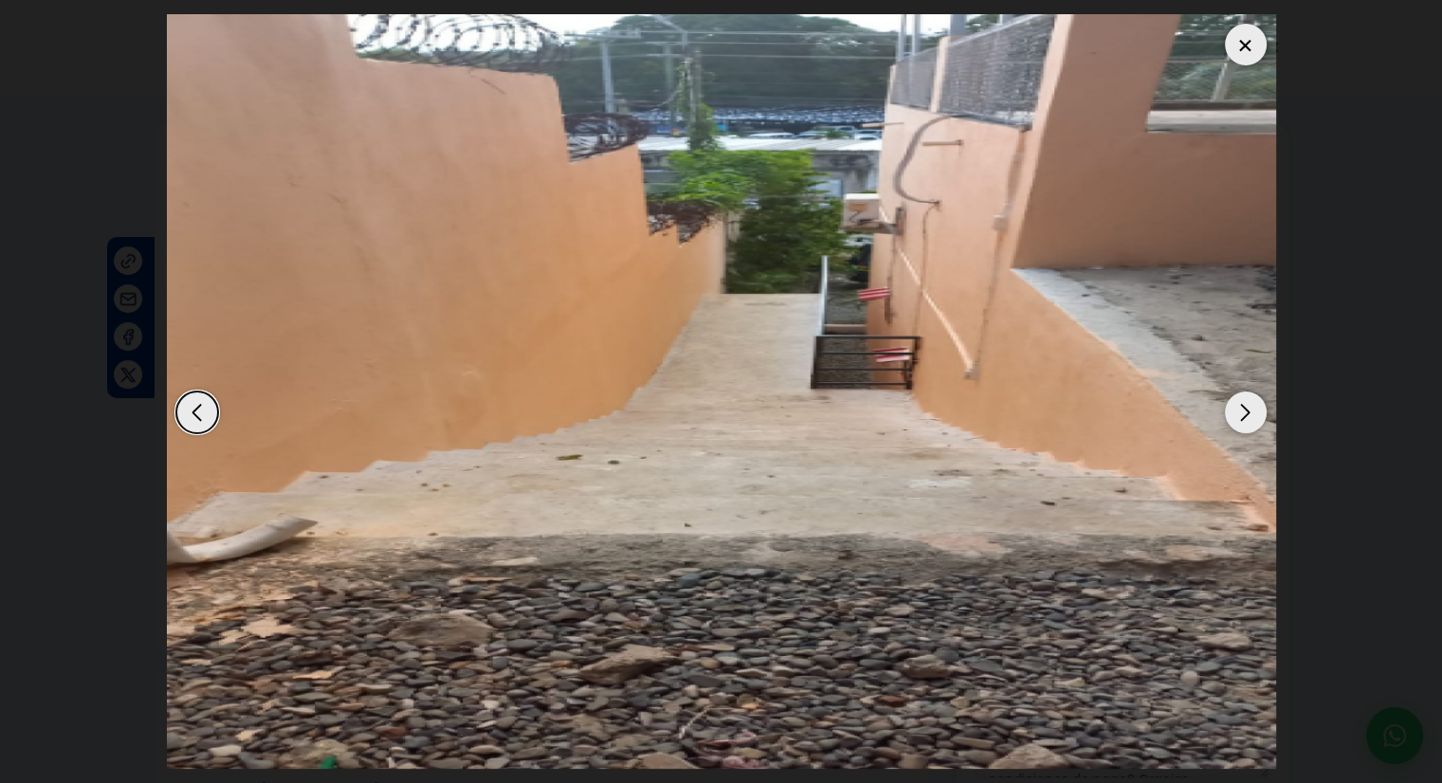
click at [1245, 410] on div "Next slide" at bounding box center [1246, 413] width 42 height 42
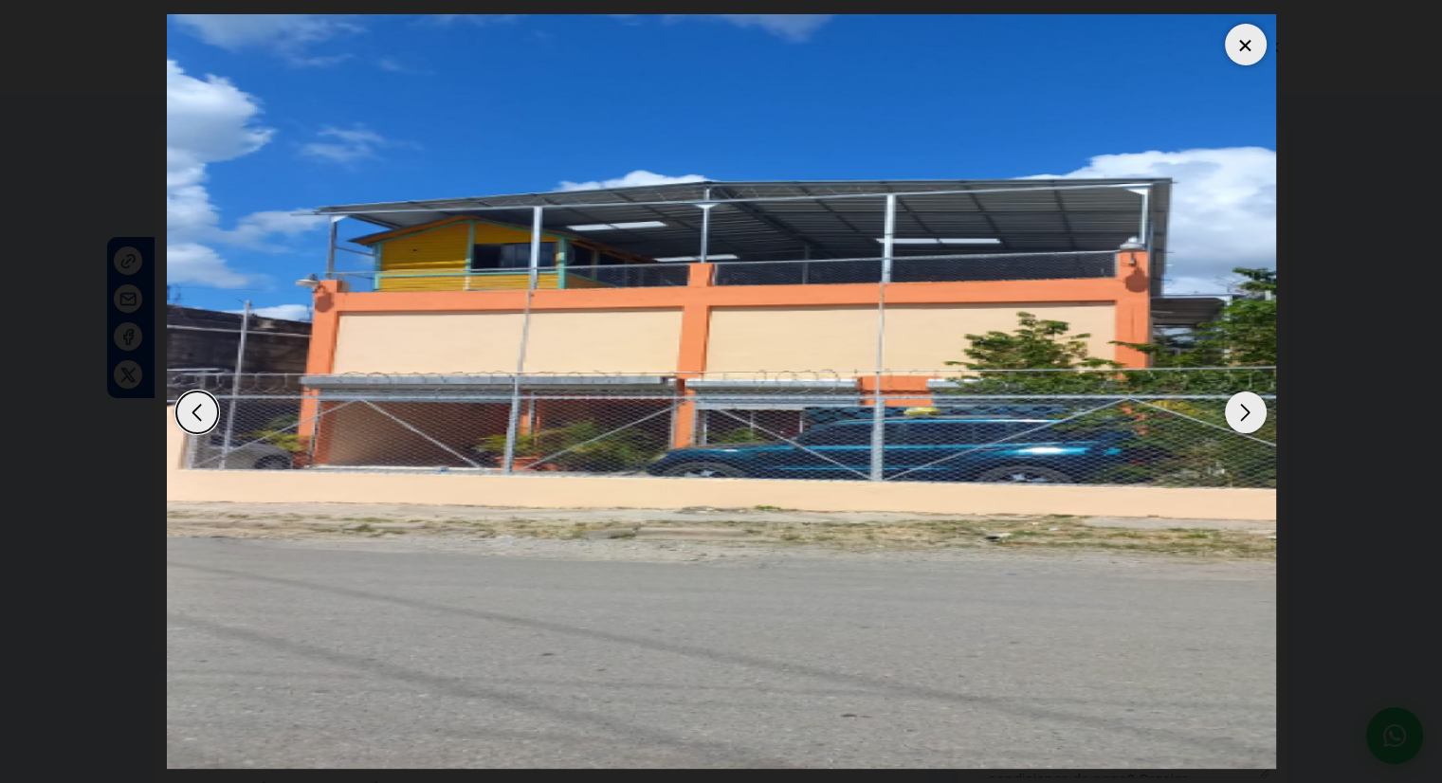
click at [1259, 41] on div at bounding box center [1246, 45] width 42 height 42
